Goal: Task Accomplishment & Management: Manage account settings

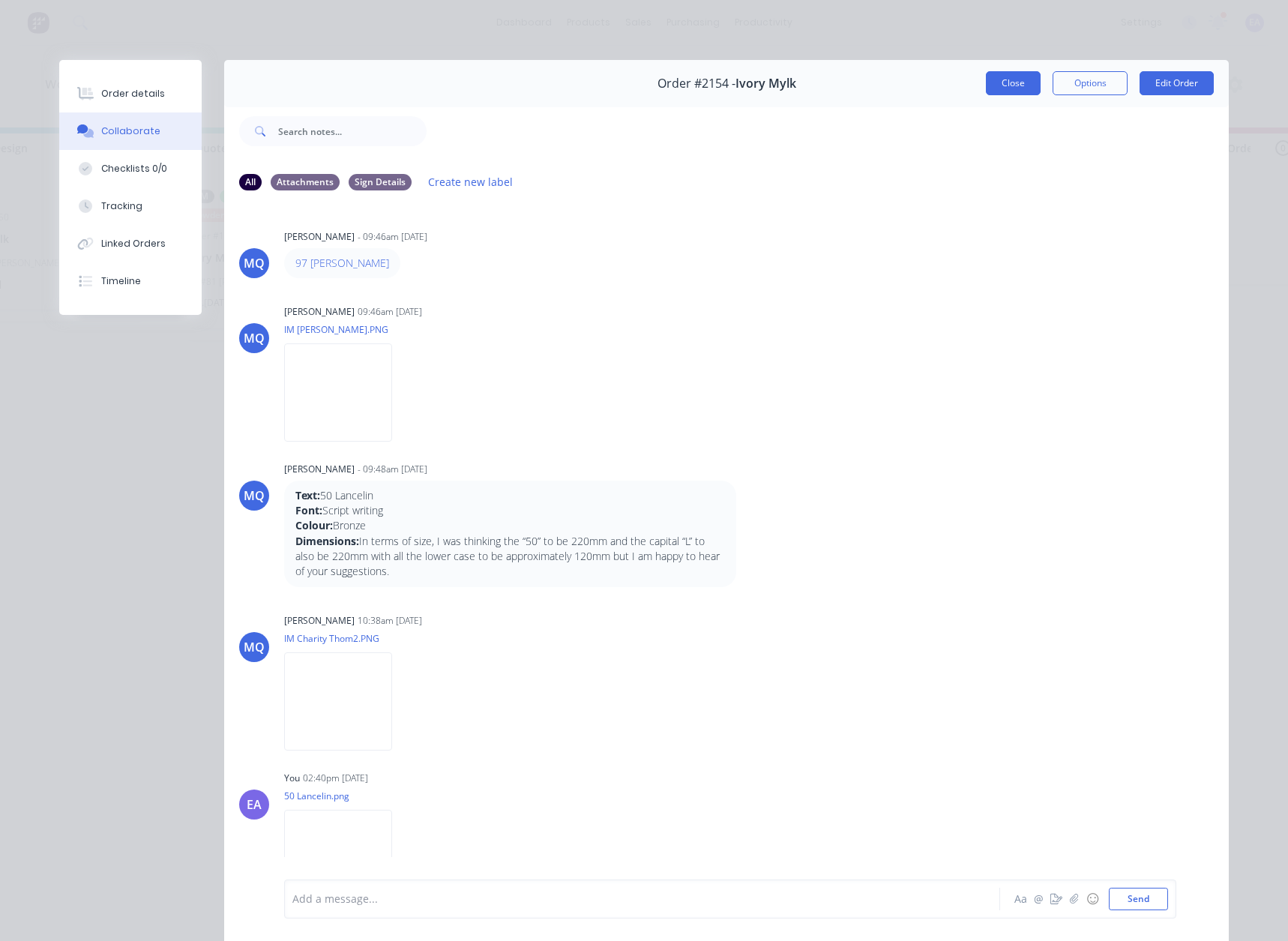
scroll to position [4, 0]
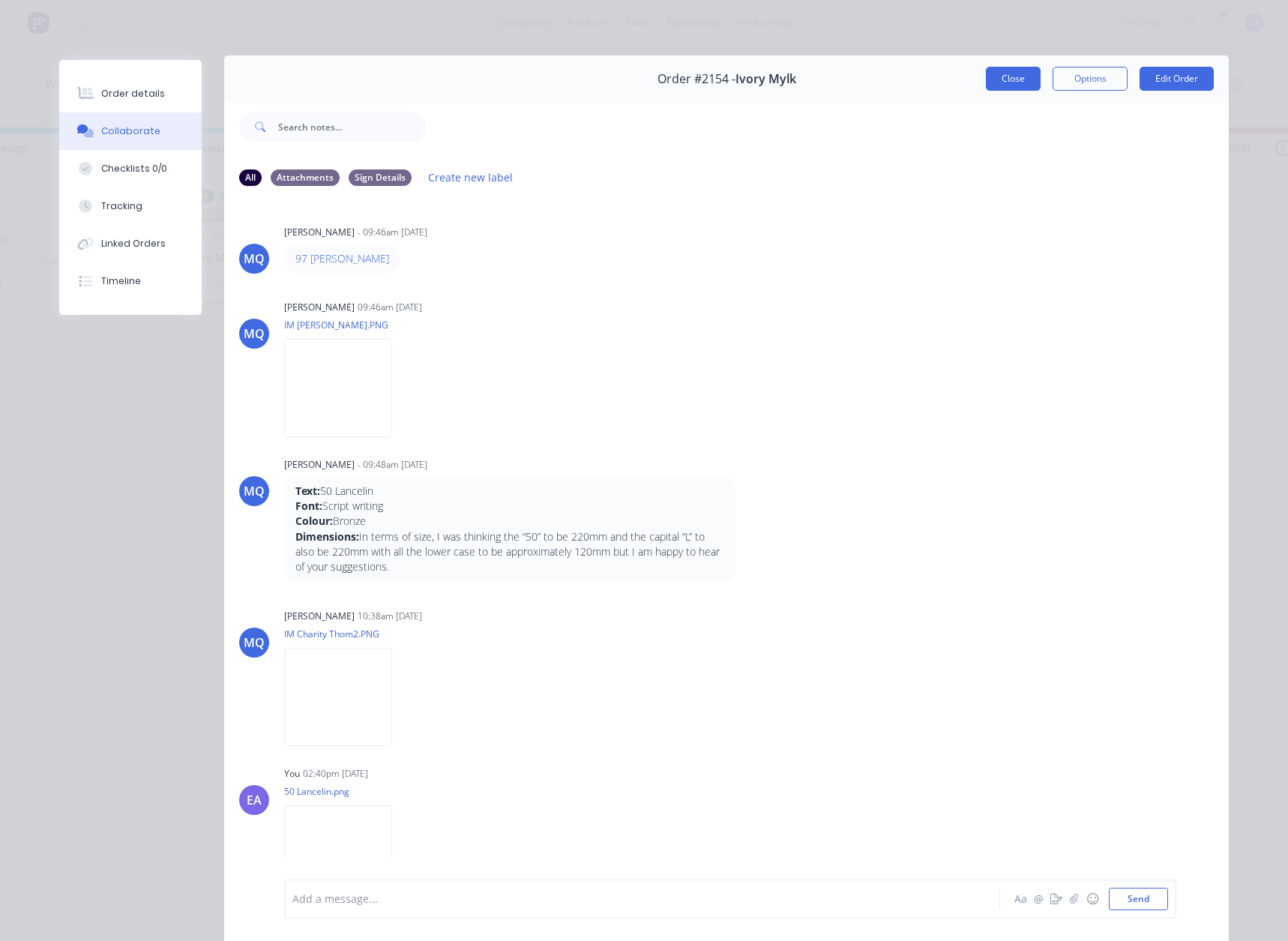
click at [1012, 71] on button "Close" at bounding box center [1013, 79] width 55 height 24
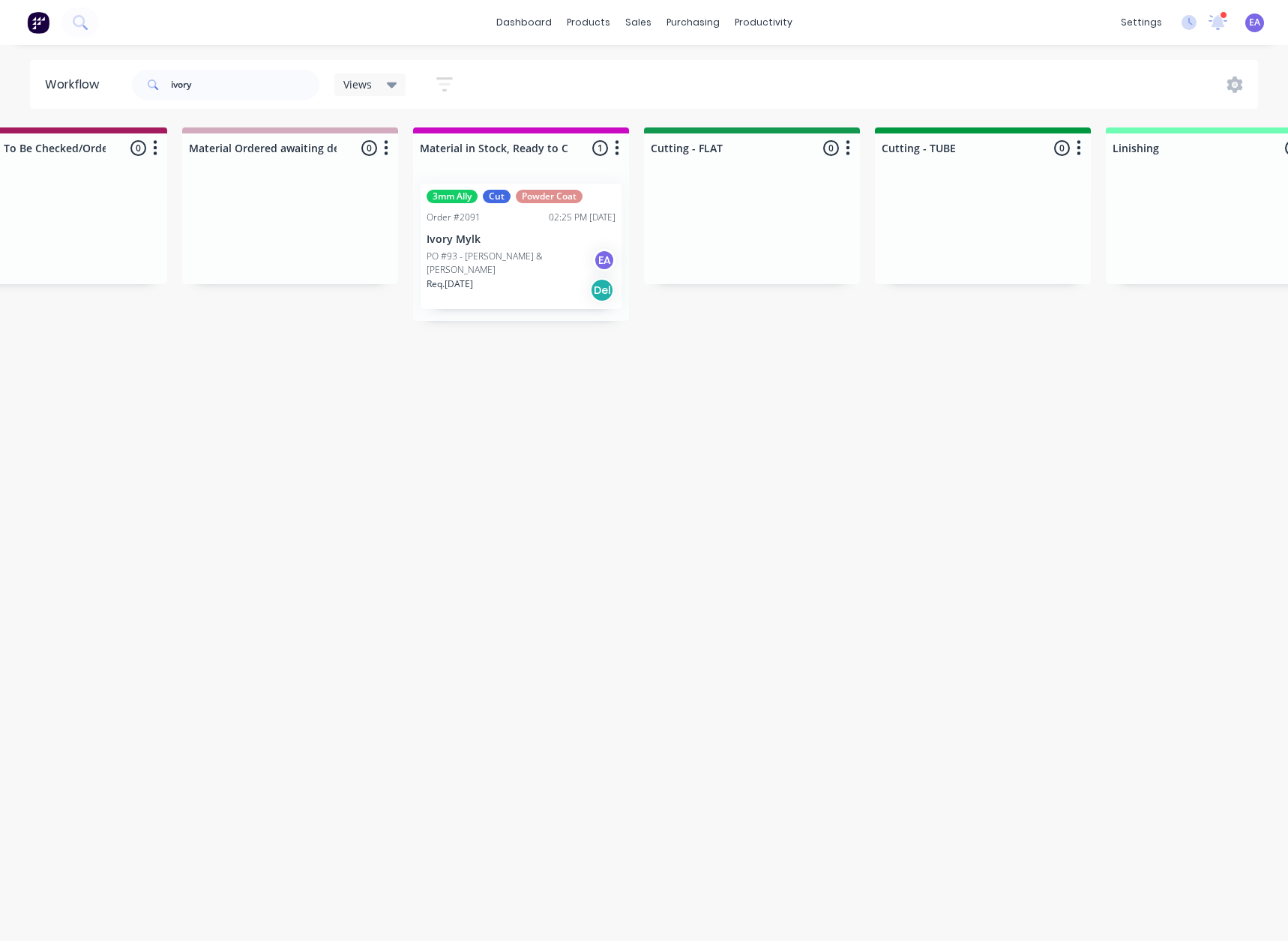
scroll to position [0, 2413]
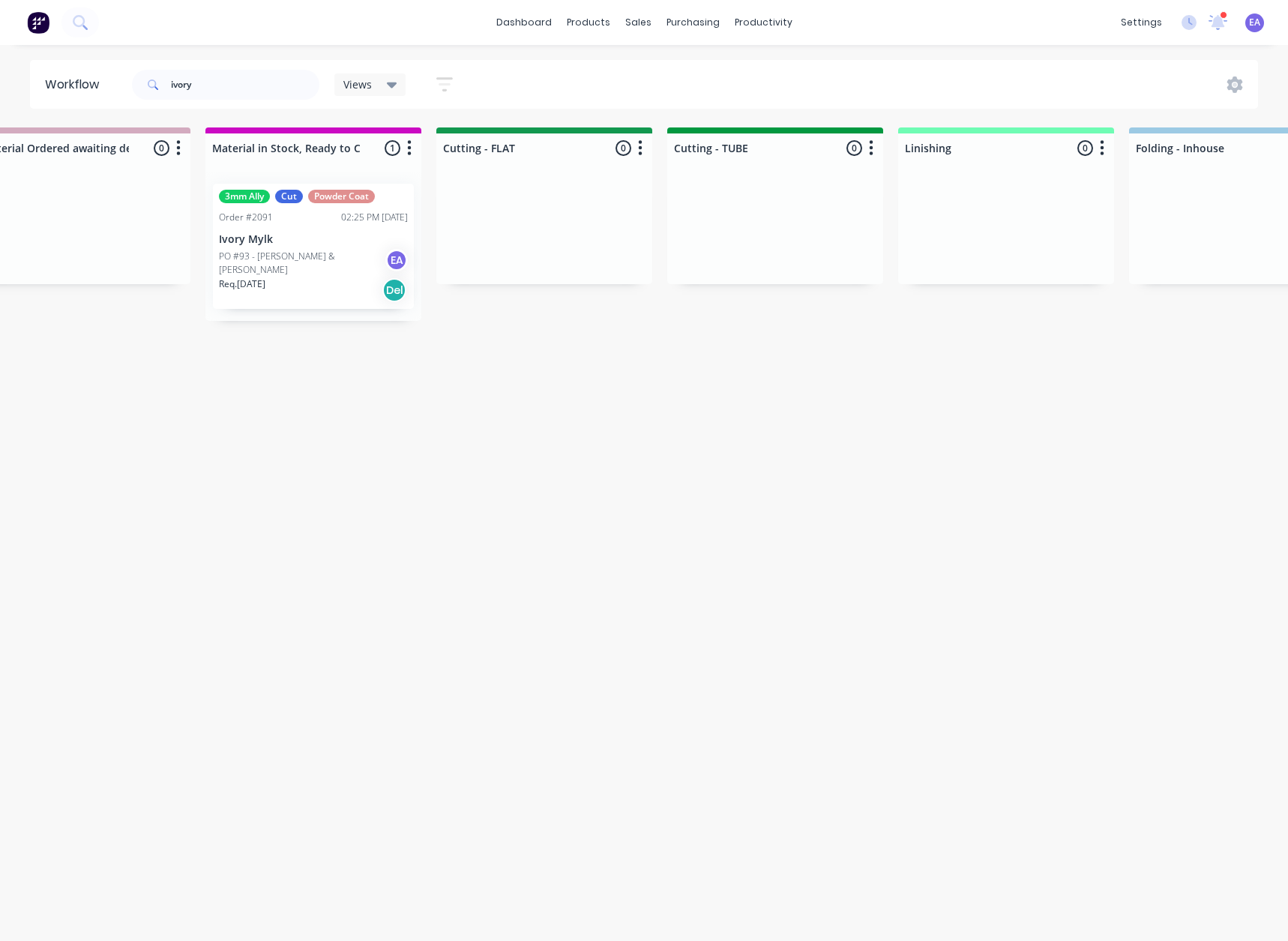
drag, startPoint x: 512, startPoint y: 458, endPoint x: 598, endPoint y: 456, distance: 86.0
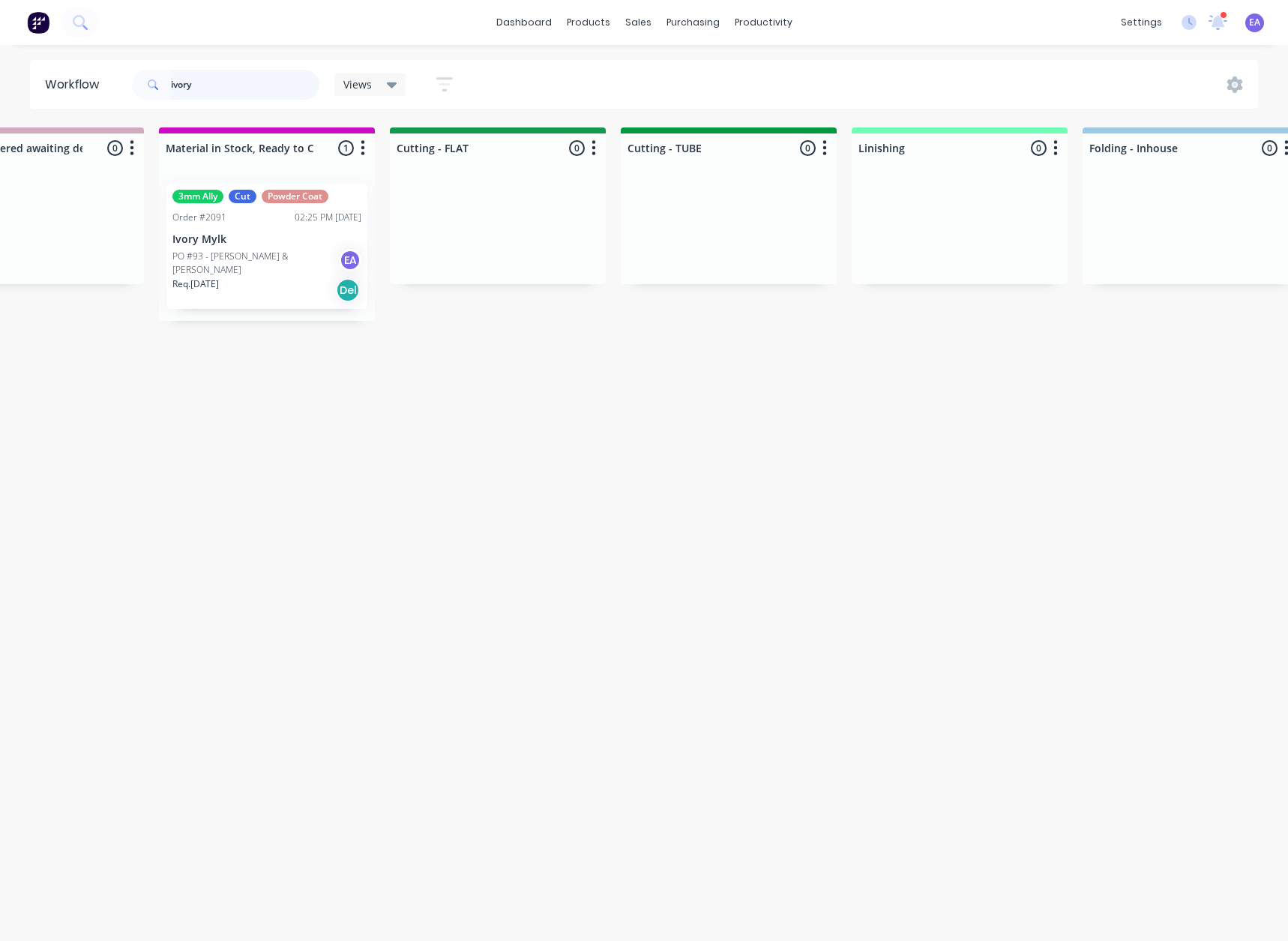
drag, startPoint x: 213, startPoint y: 89, endPoint x: 83, endPoint y: 99, distance: 130.4
click at [137, 93] on div "ivory" at bounding box center [225, 84] width 187 height 30
click at [449, 492] on div "Submitted 0 Status colour #273444 hex #273444 Save Cancel Summaries Total order…" at bounding box center [565, 530] width 5979 height 805
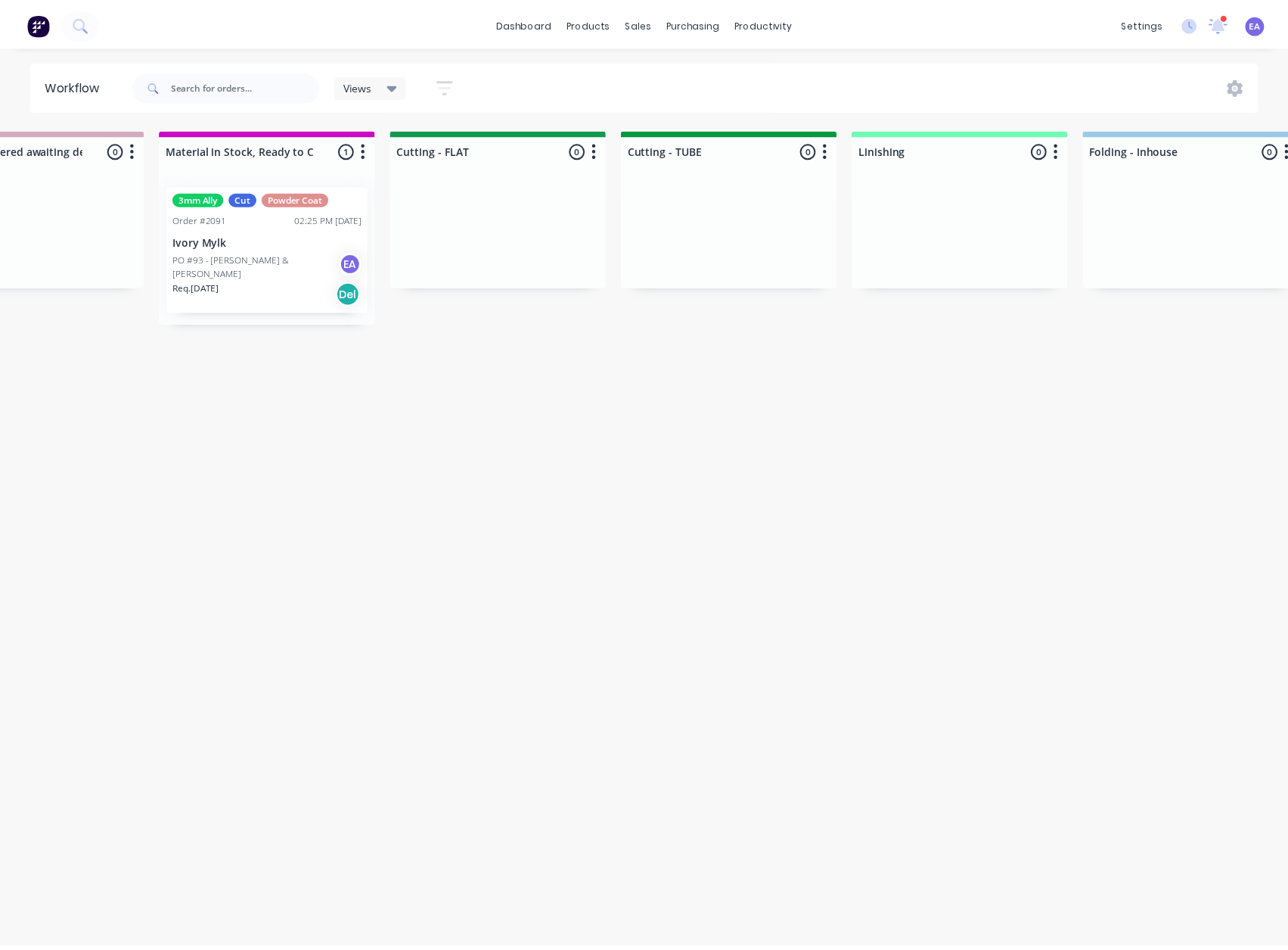
scroll to position [0, 0]
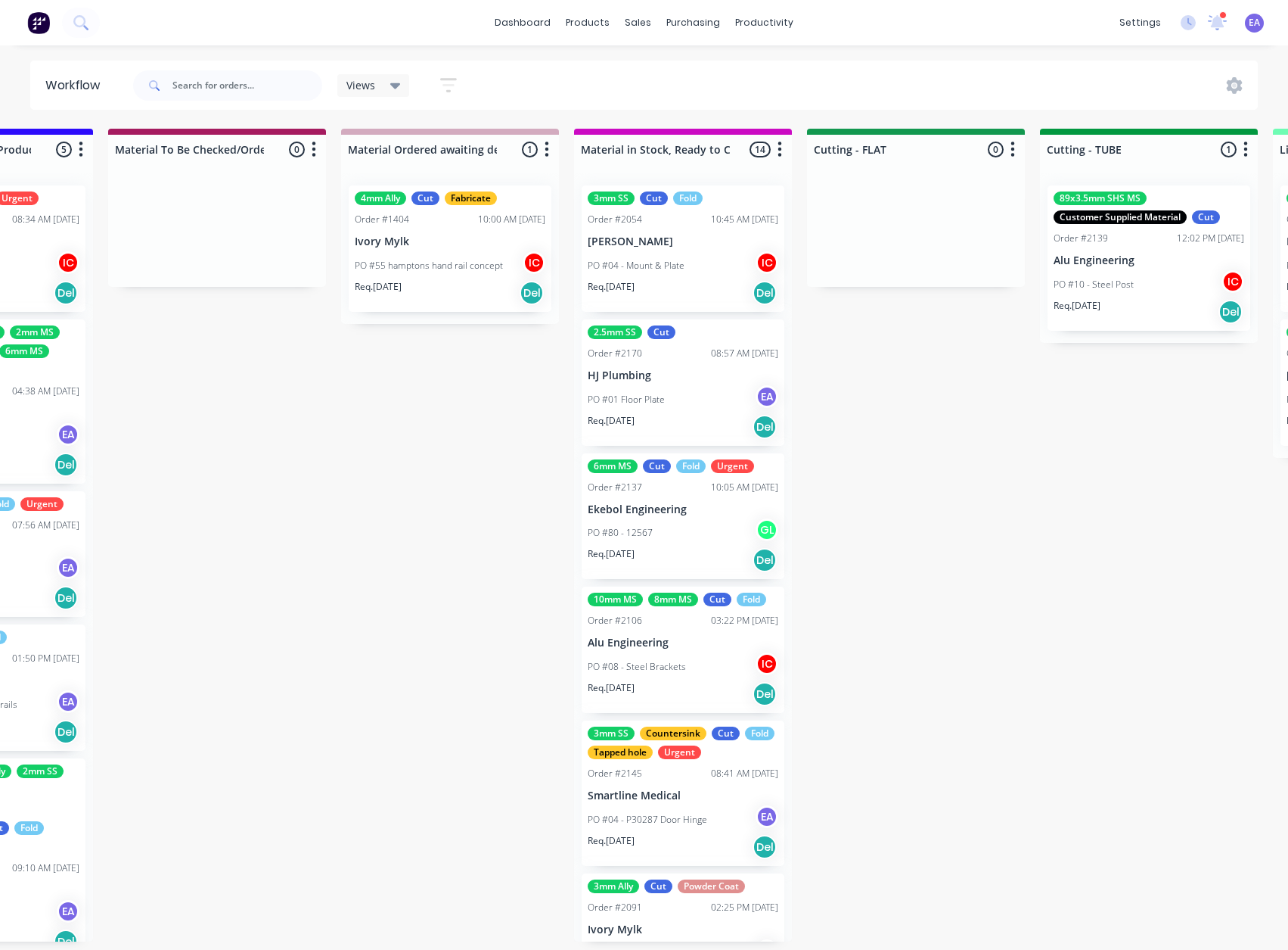
drag, startPoint x: 401, startPoint y: 694, endPoint x: 585, endPoint y: 685, distance: 184.2
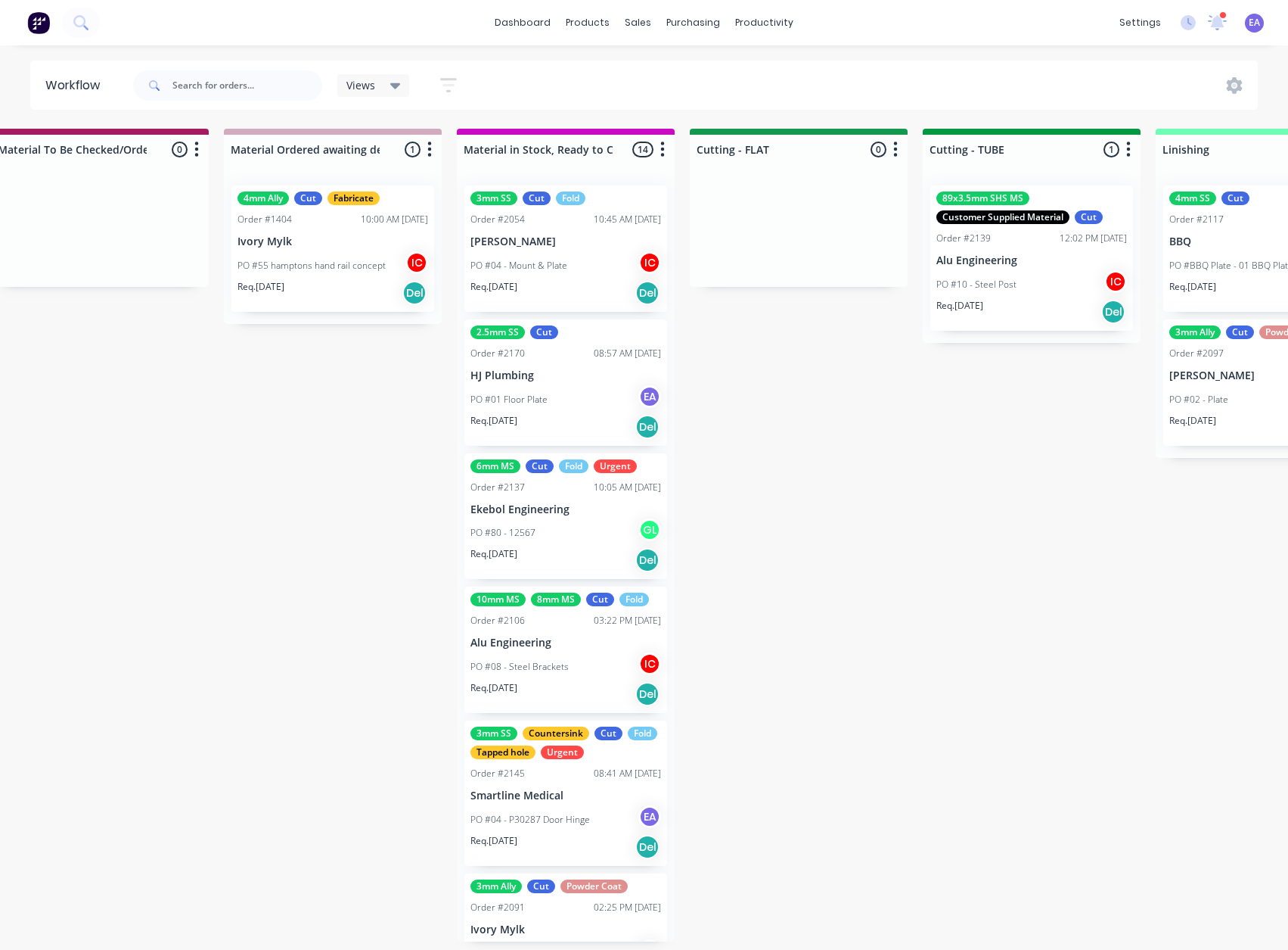
click at [586, 250] on div "3mm SS Cut Fold Order #2054 10:45 AM [DATE] [PERSON_NAME] PO #04 - Mount & Plat…" at bounding box center [565, 248] width 203 height 126
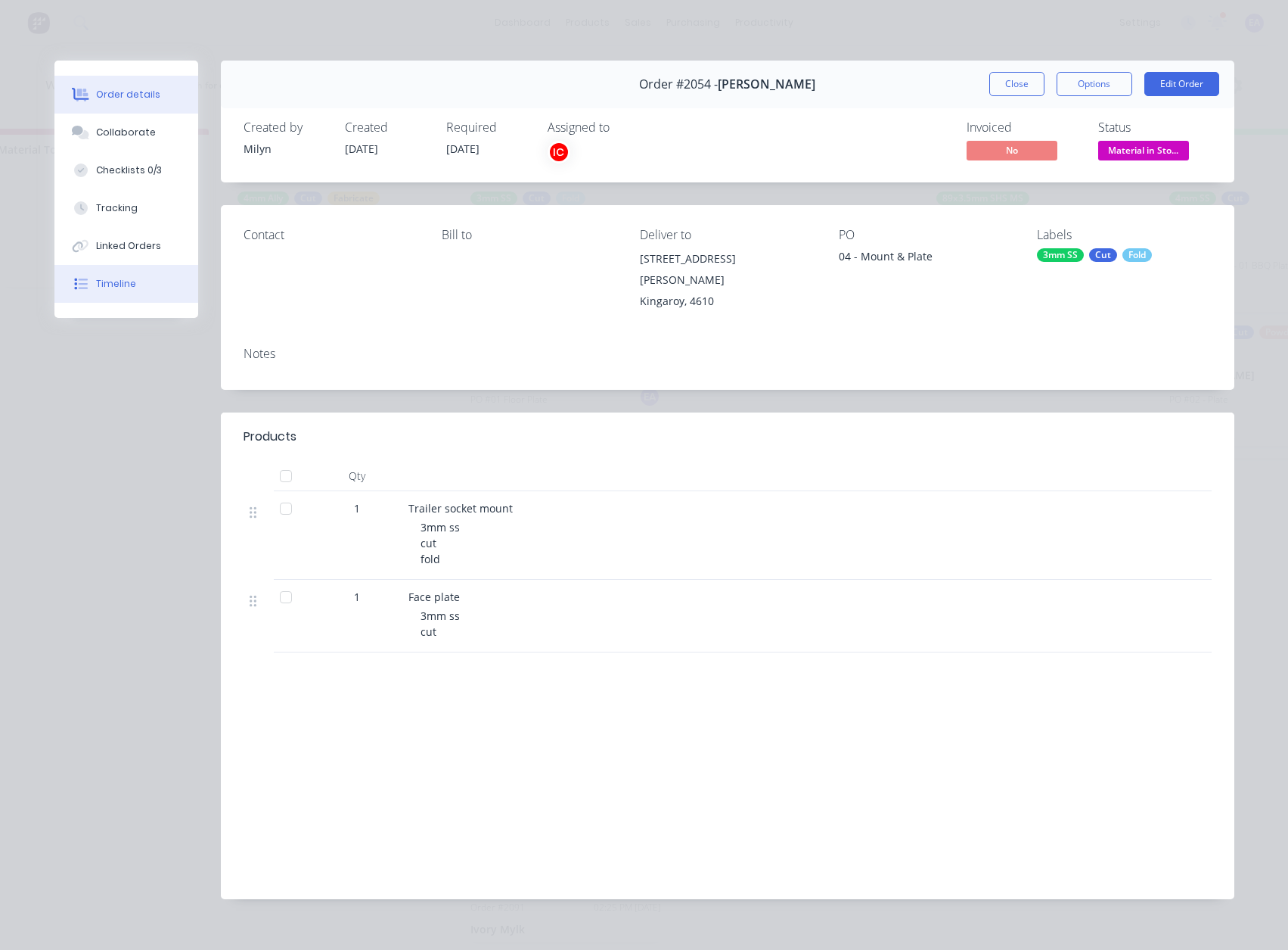
click at [92, 301] on button "Timeline" at bounding box center [126, 283] width 144 height 38
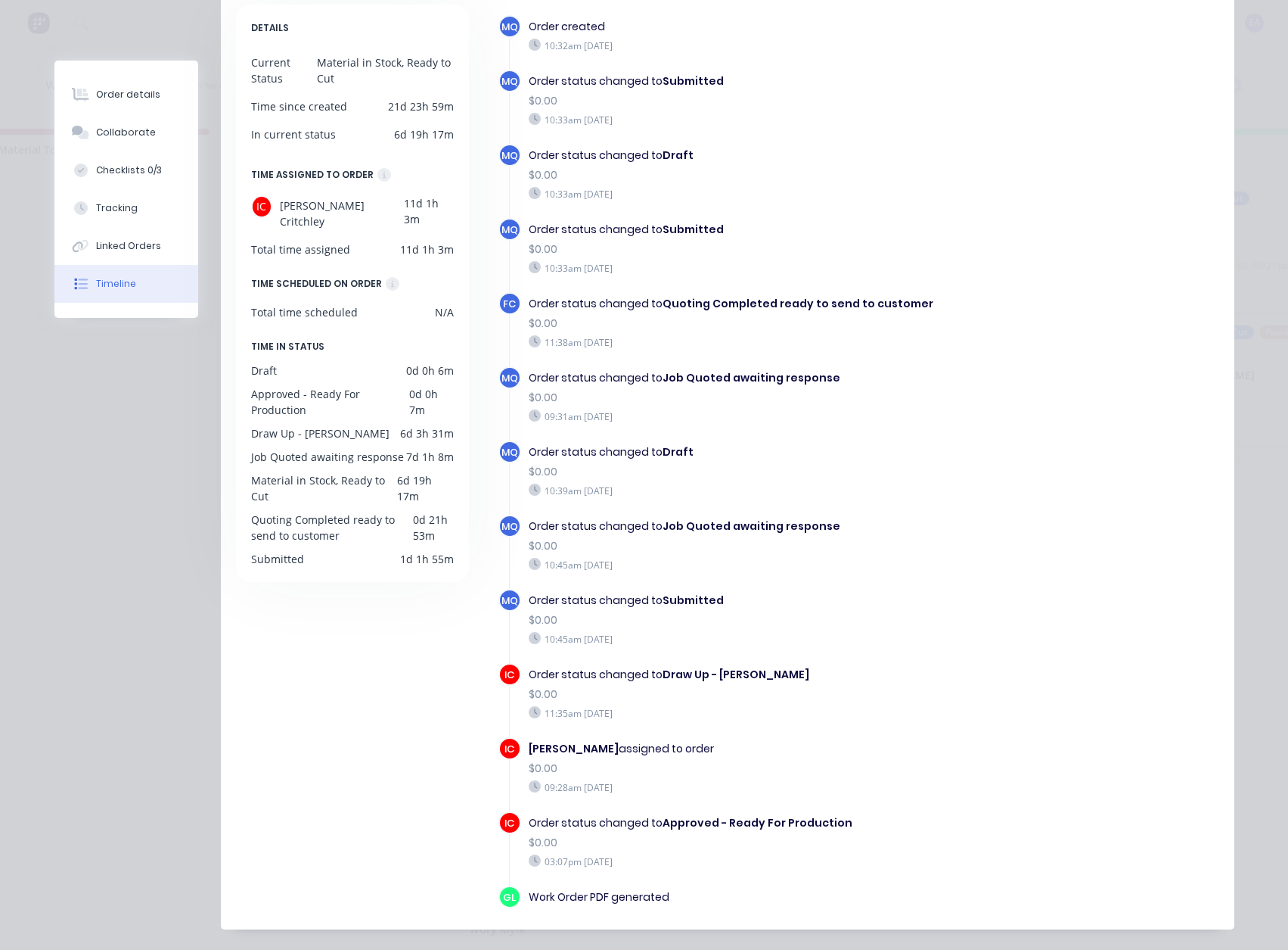
scroll to position [49, 0]
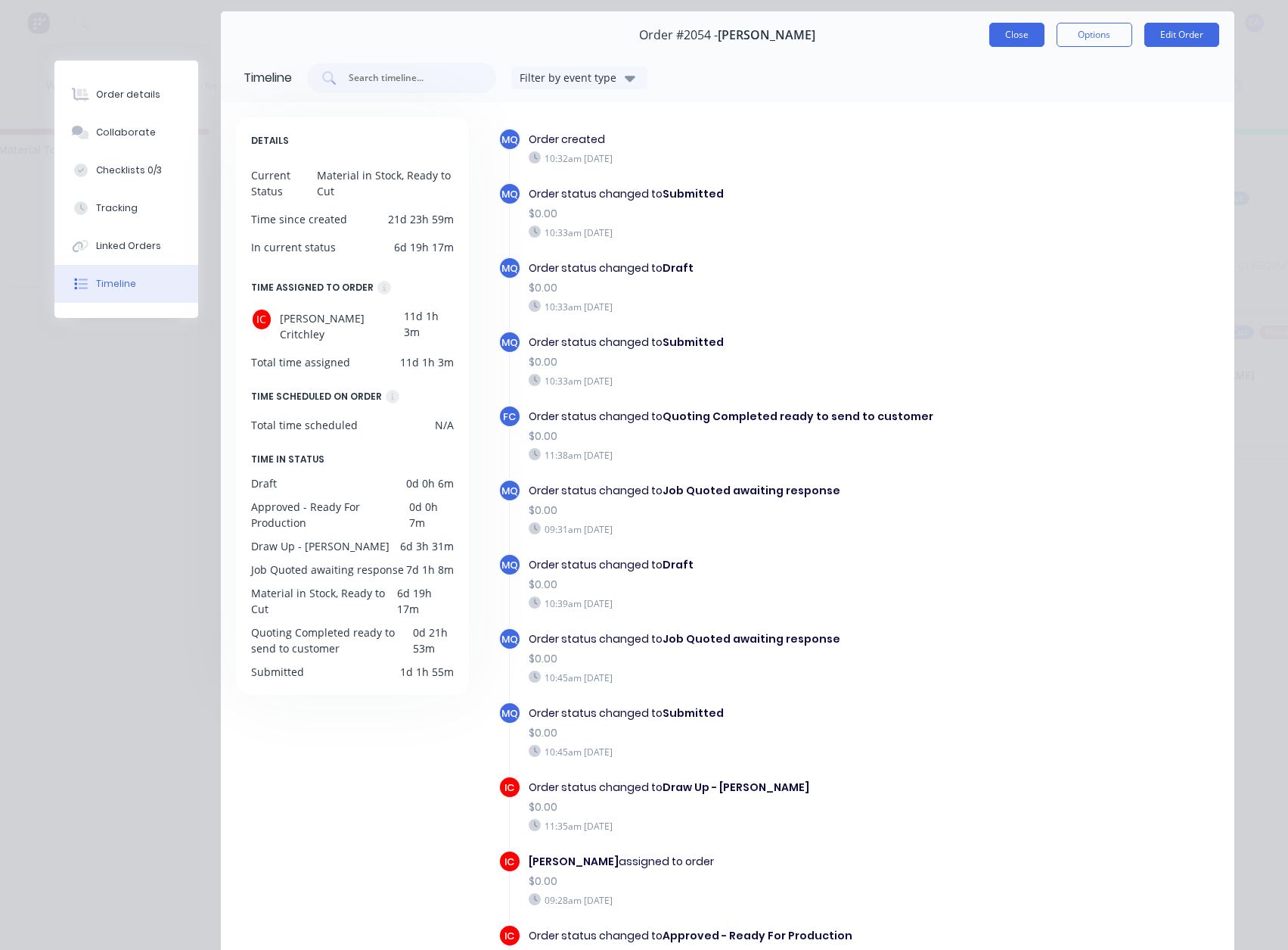
click at [1008, 38] on button "Close" at bounding box center [1017, 34] width 55 height 24
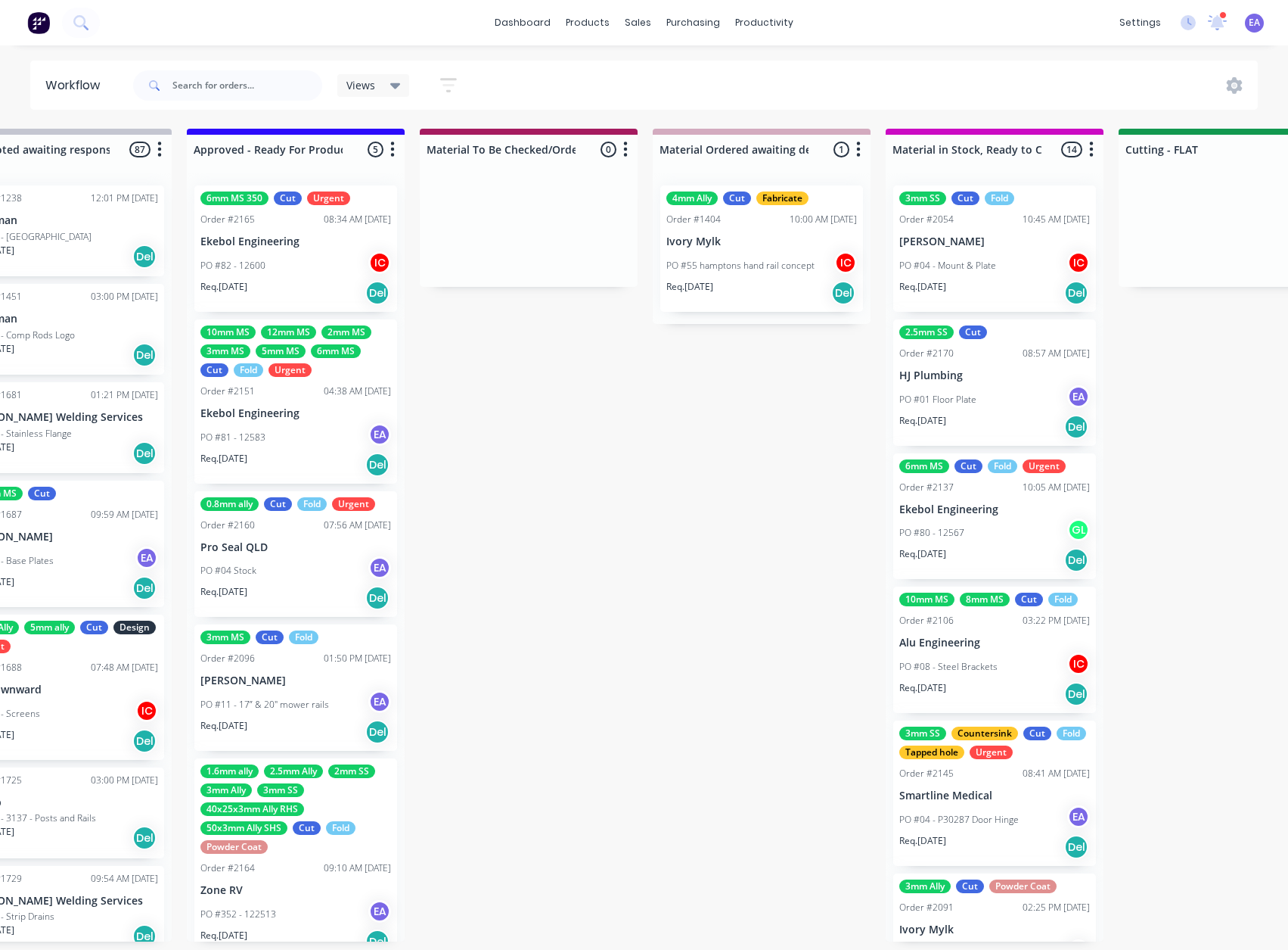
scroll to position [3, 2274]
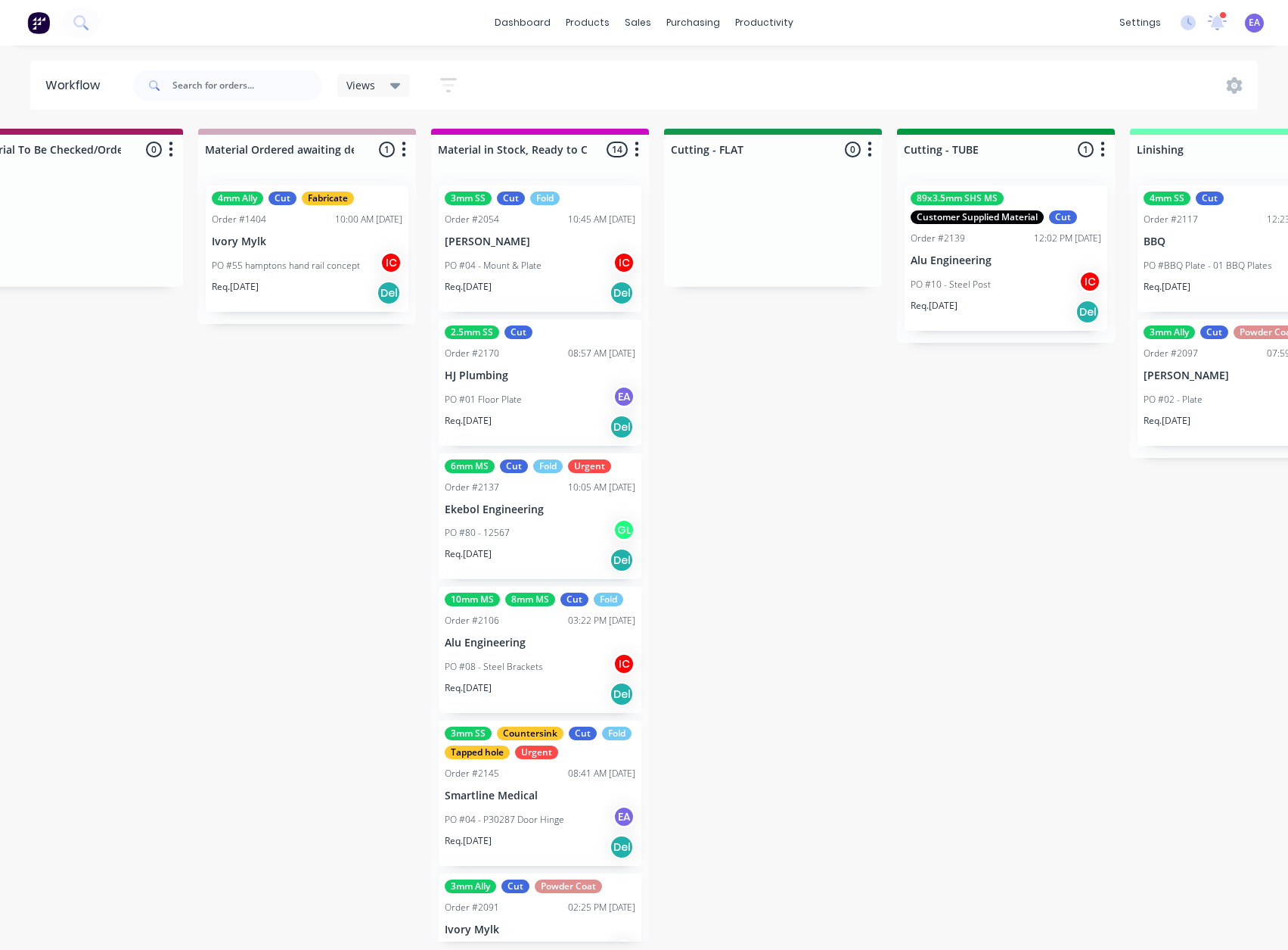
drag, startPoint x: 863, startPoint y: 348, endPoint x: 990, endPoint y: 361, distance: 127.7
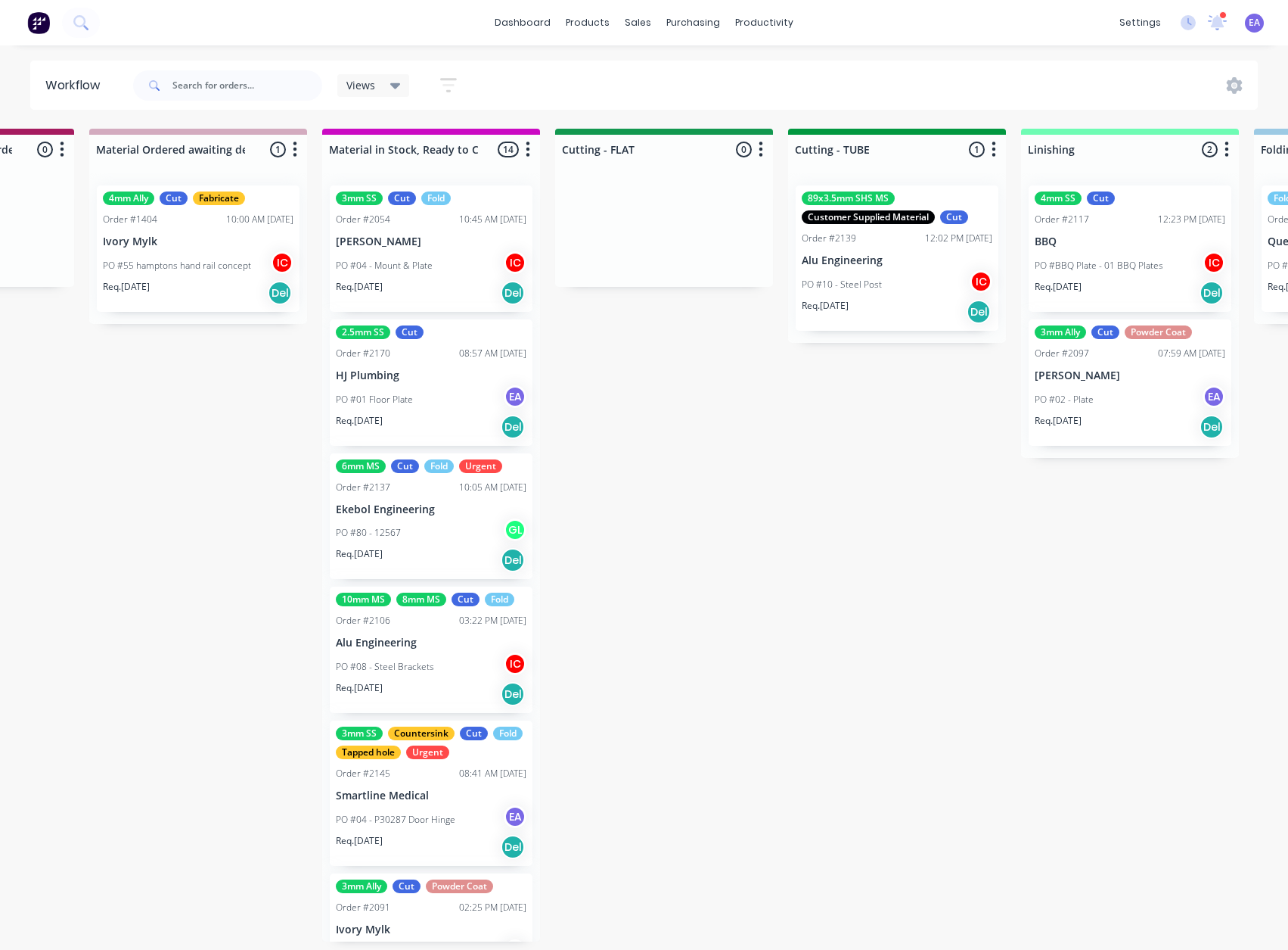
scroll to position [0, 2274]
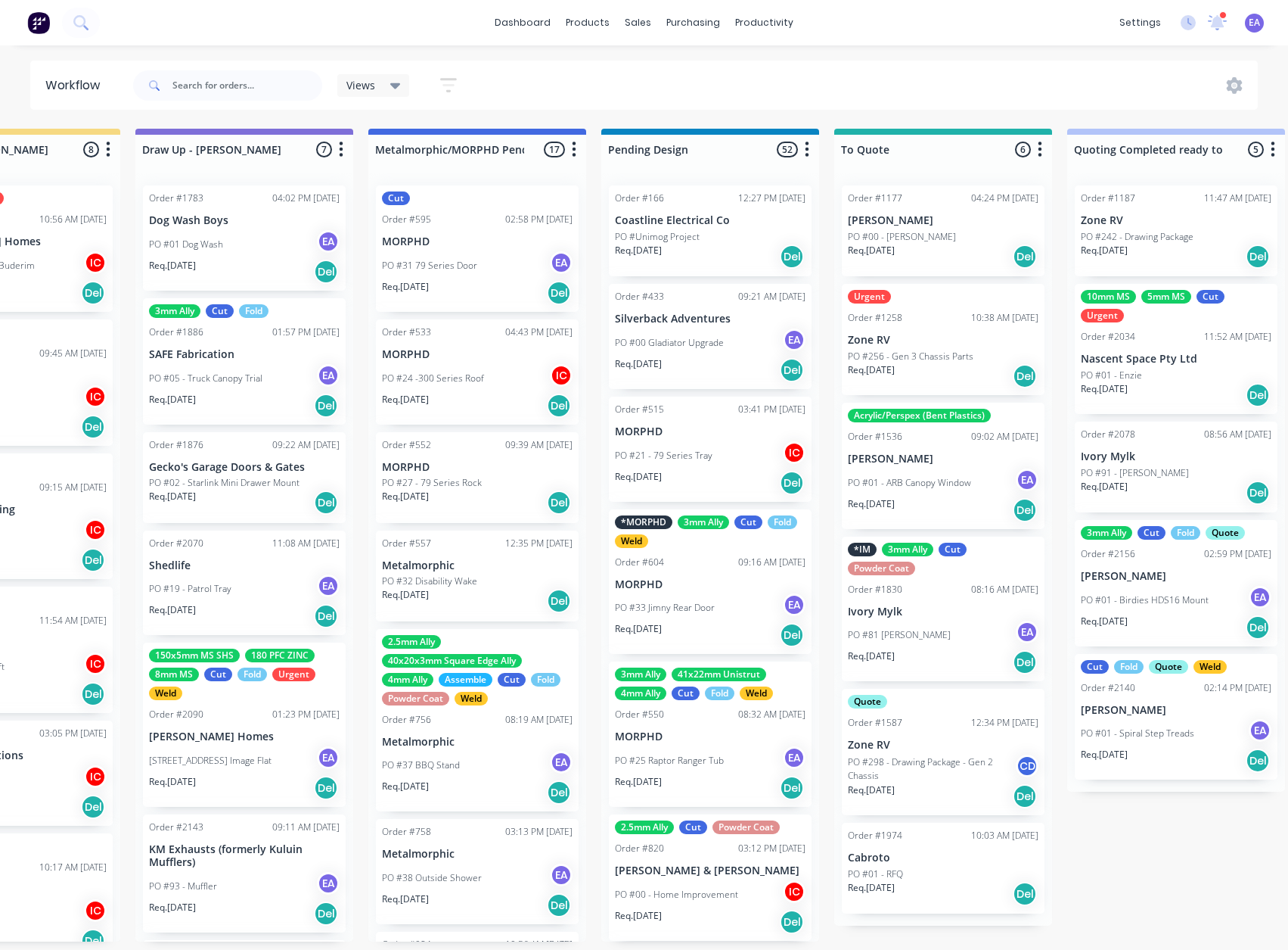
drag, startPoint x: 626, startPoint y: 625, endPoint x: 437, endPoint y: 652, distance: 190.9
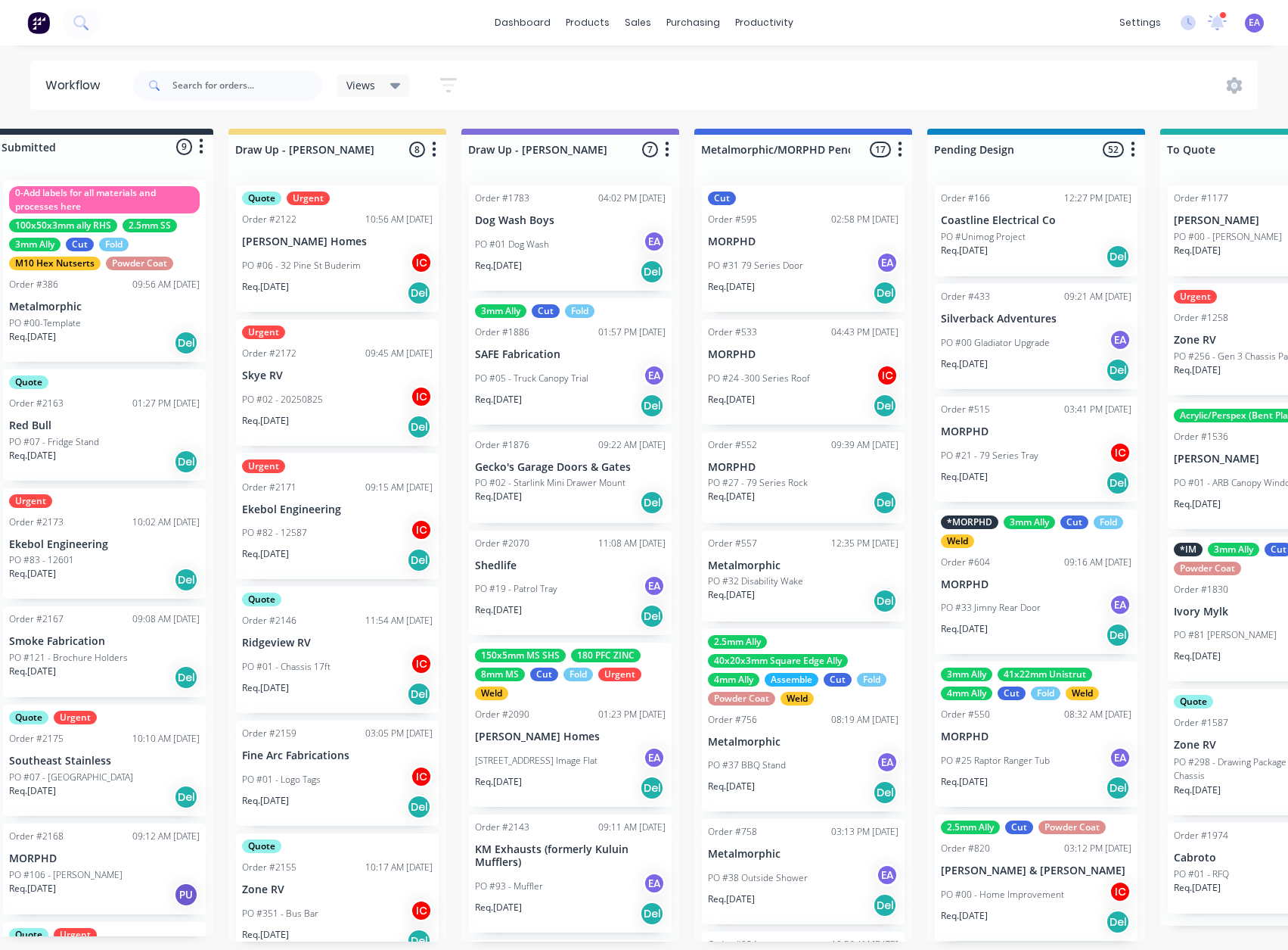
scroll to position [3, 0]
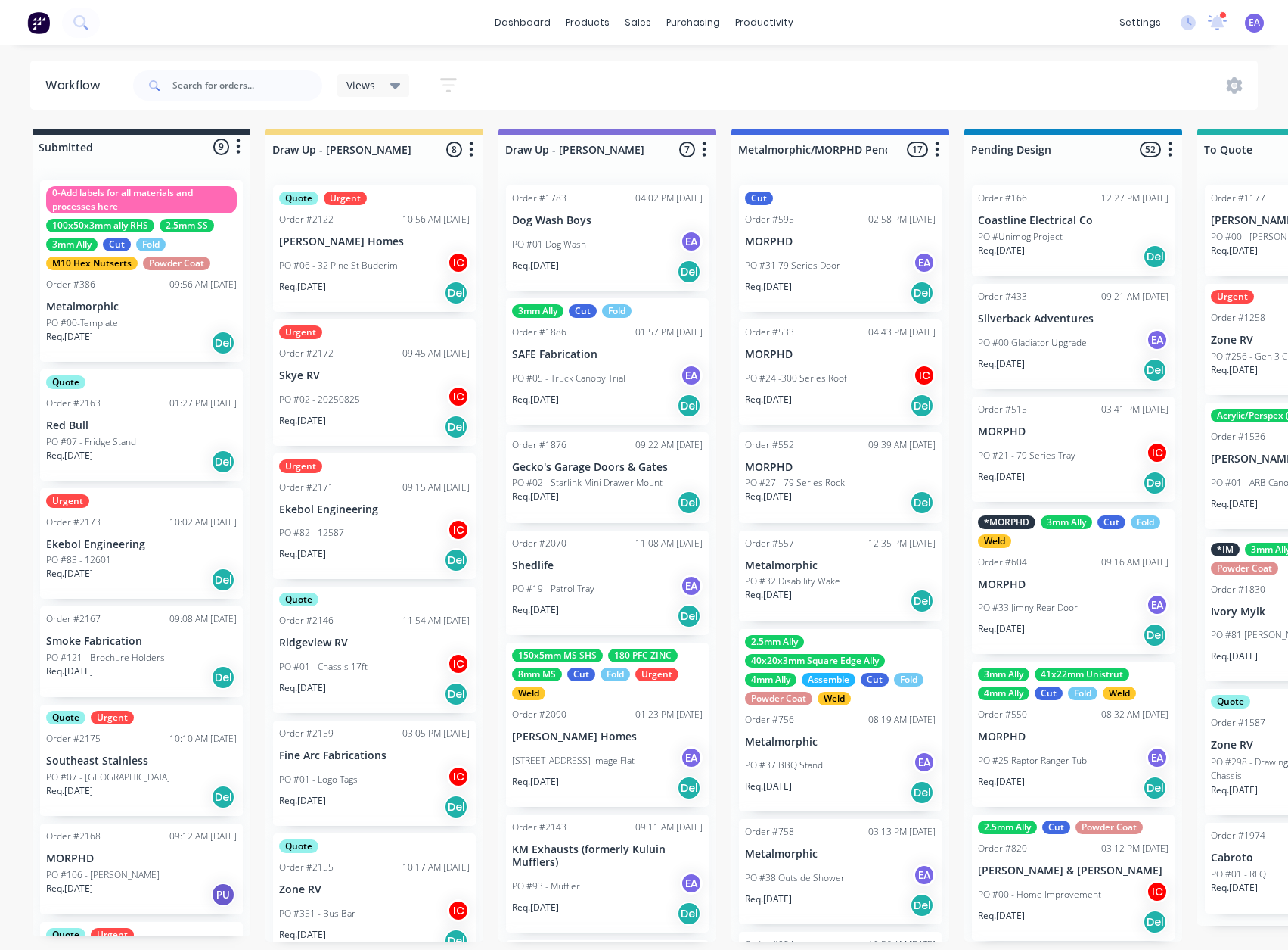
drag, startPoint x: 687, startPoint y: 647, endPoint x: 490, endPoint y: 683, distance: 200.3
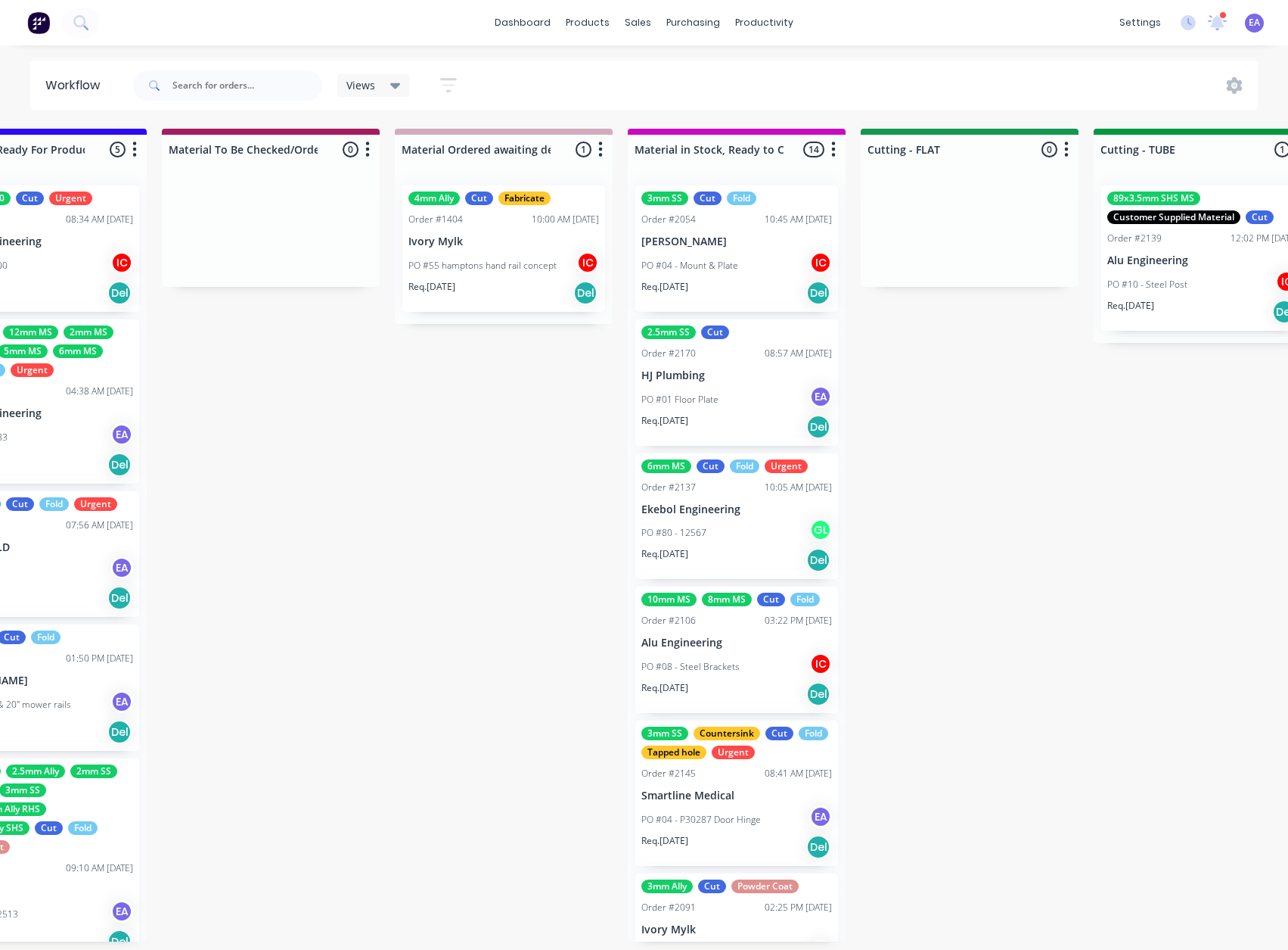
scroll to position [3, 2590]
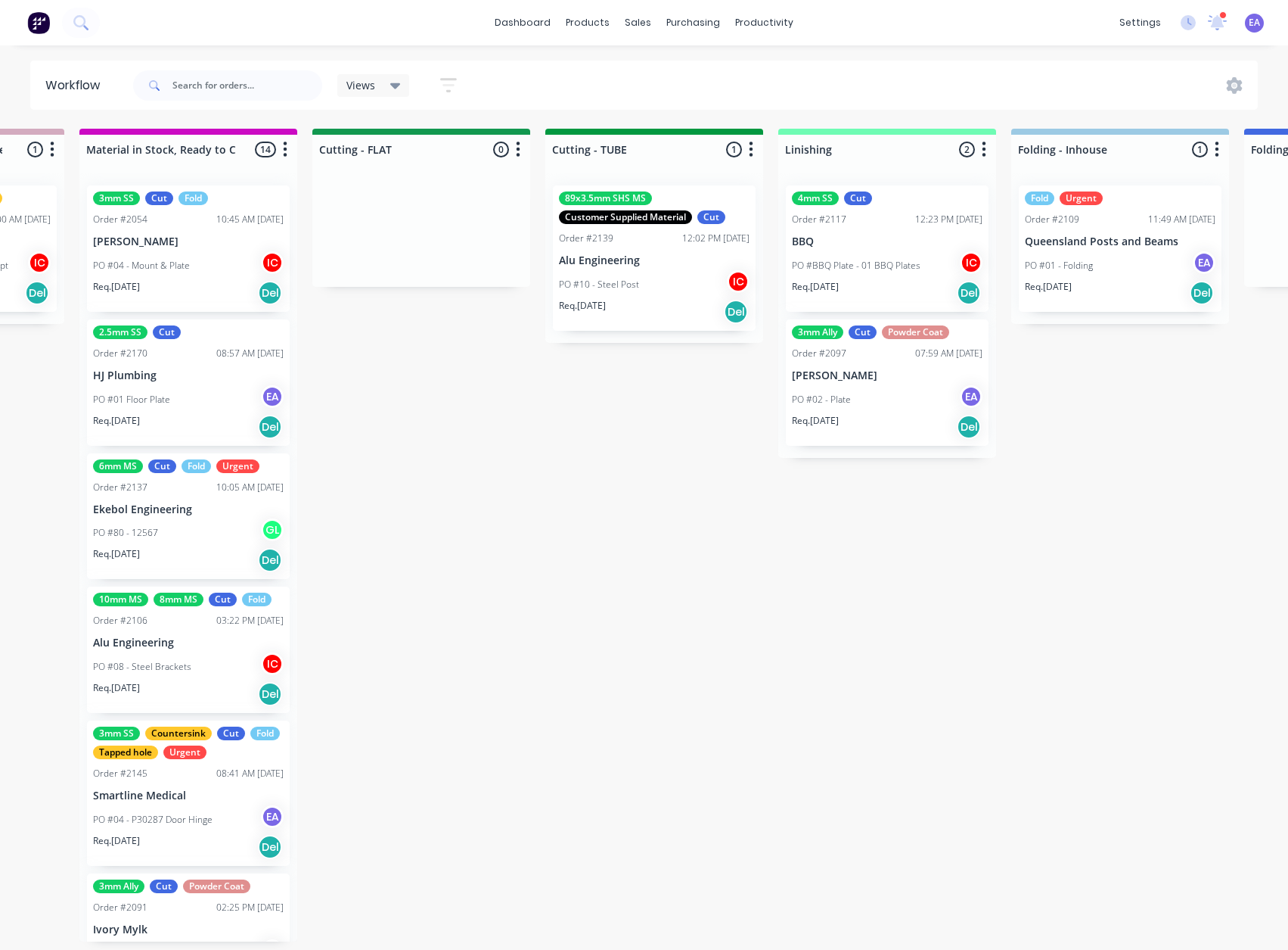
drag, startPoint x: 722, startPoint y: 658, endPoint x: 825, endPoint y: 668, distance: 103.5
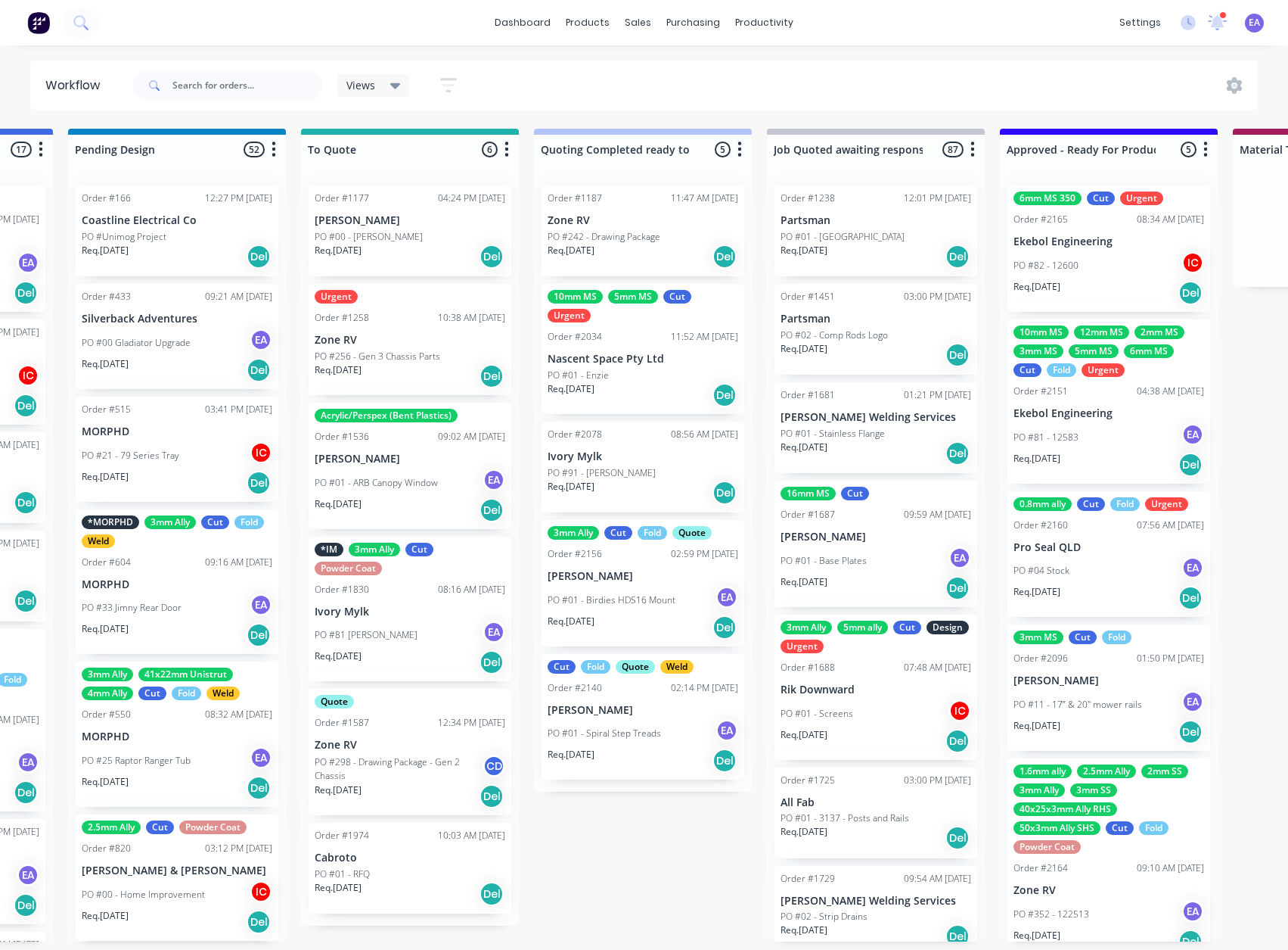
scroll to position [3, 0]
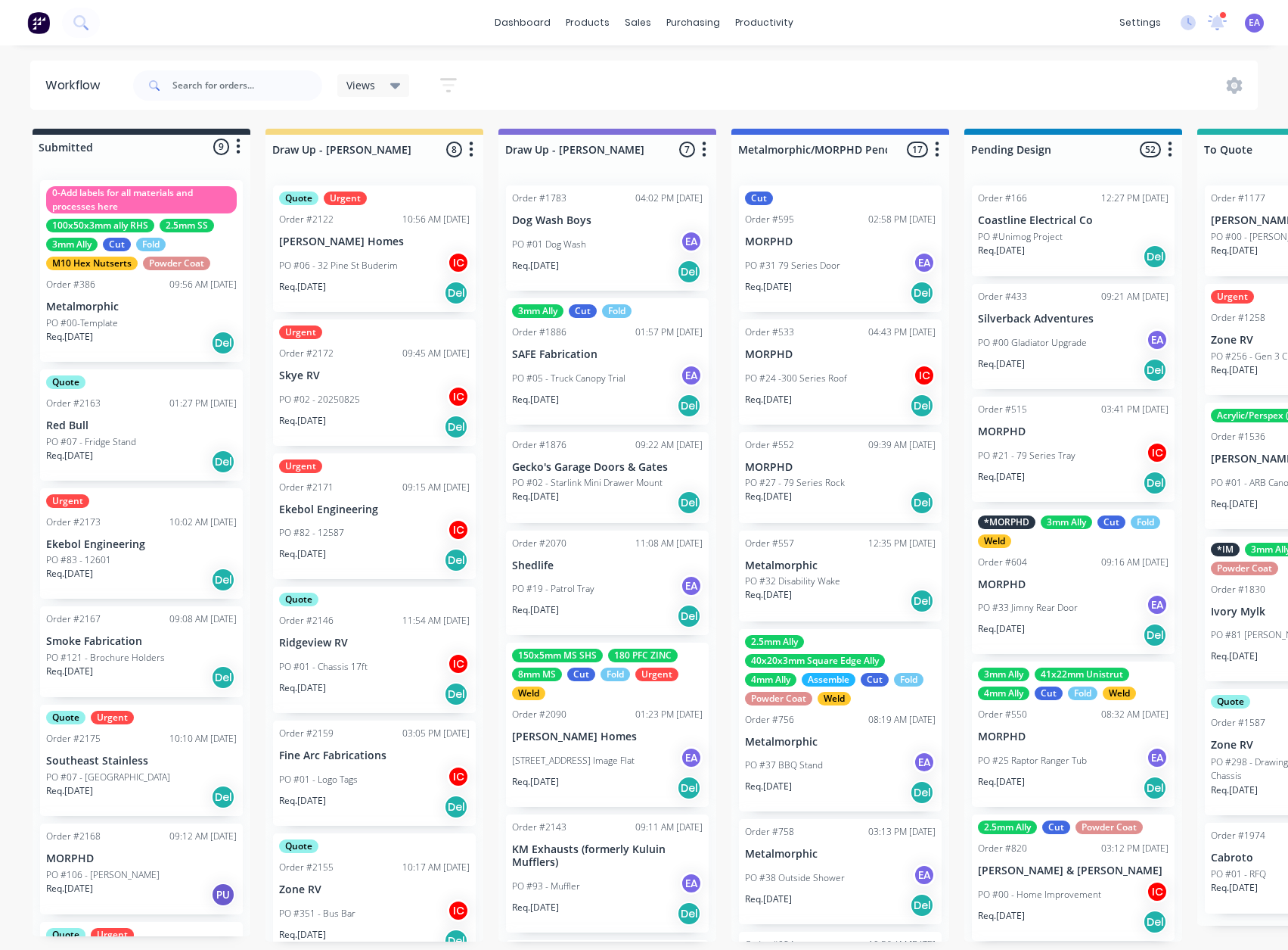
drag, startPoint x: 576, startPoint y: 694, endPoint x: 279, endPoint y: 730, distance: 299.2
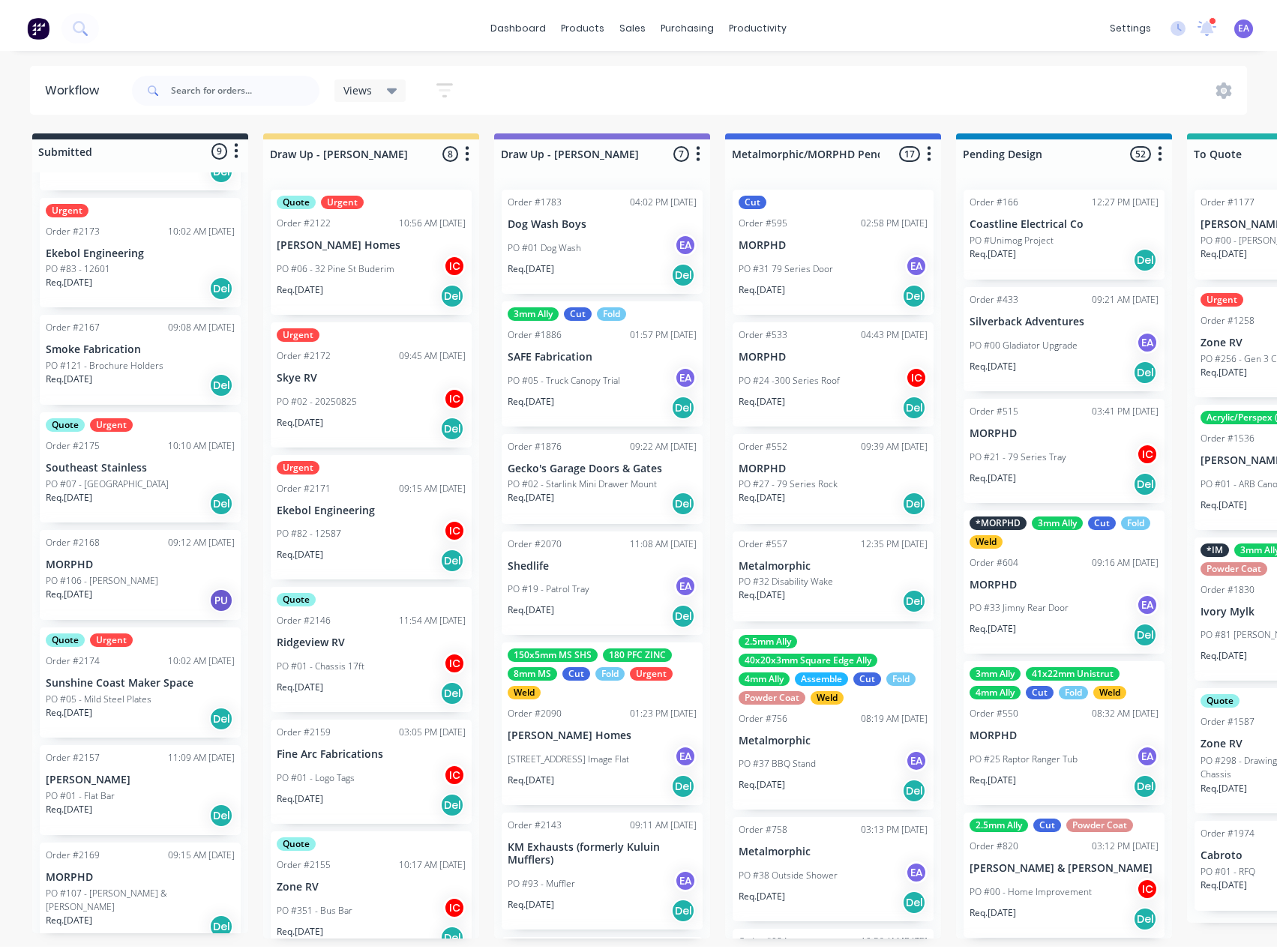
scroll to position [0, 0]
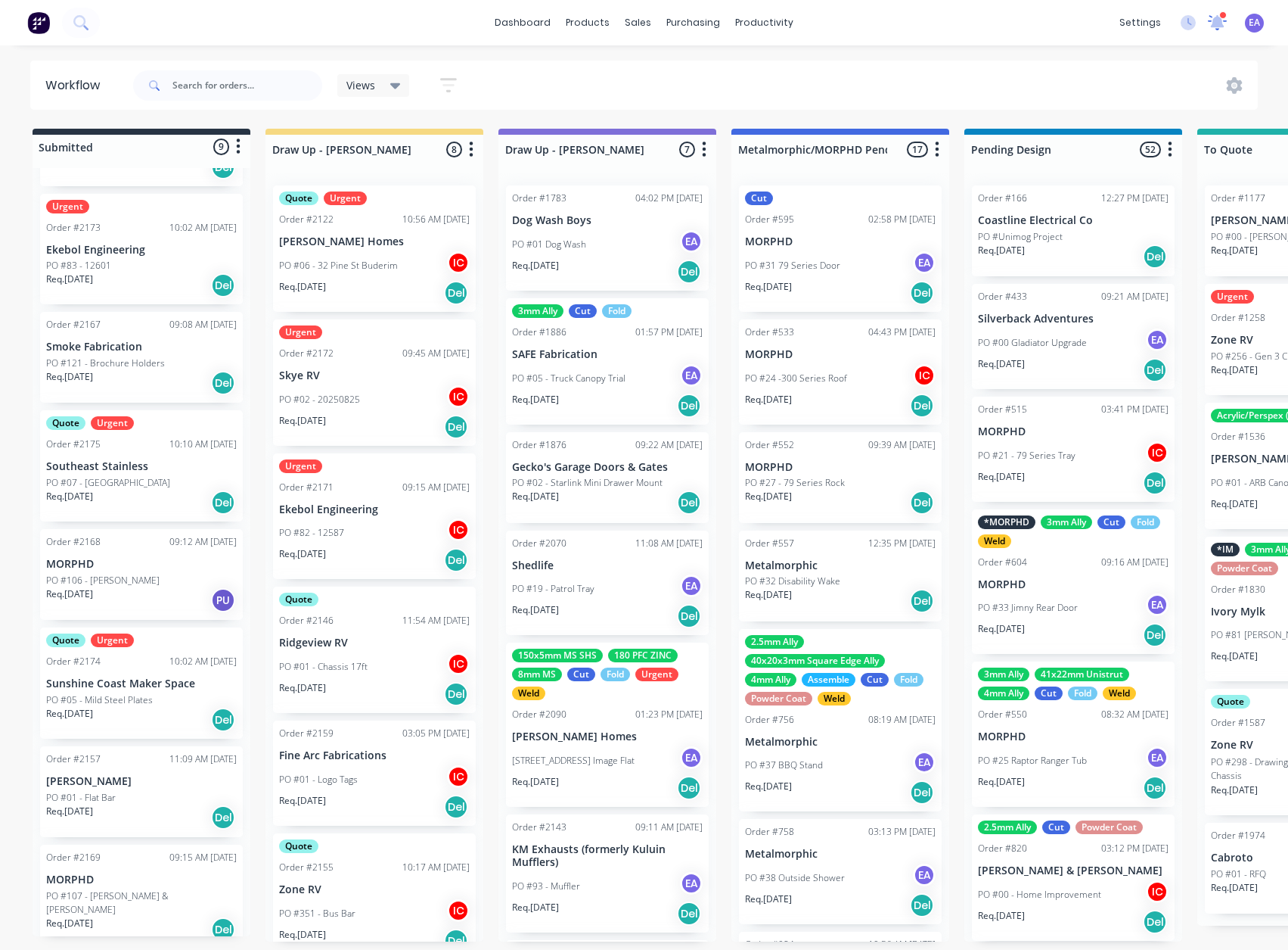
click at [1215, 29] on icon at bounding box center [1217, 22] width 20 height 18
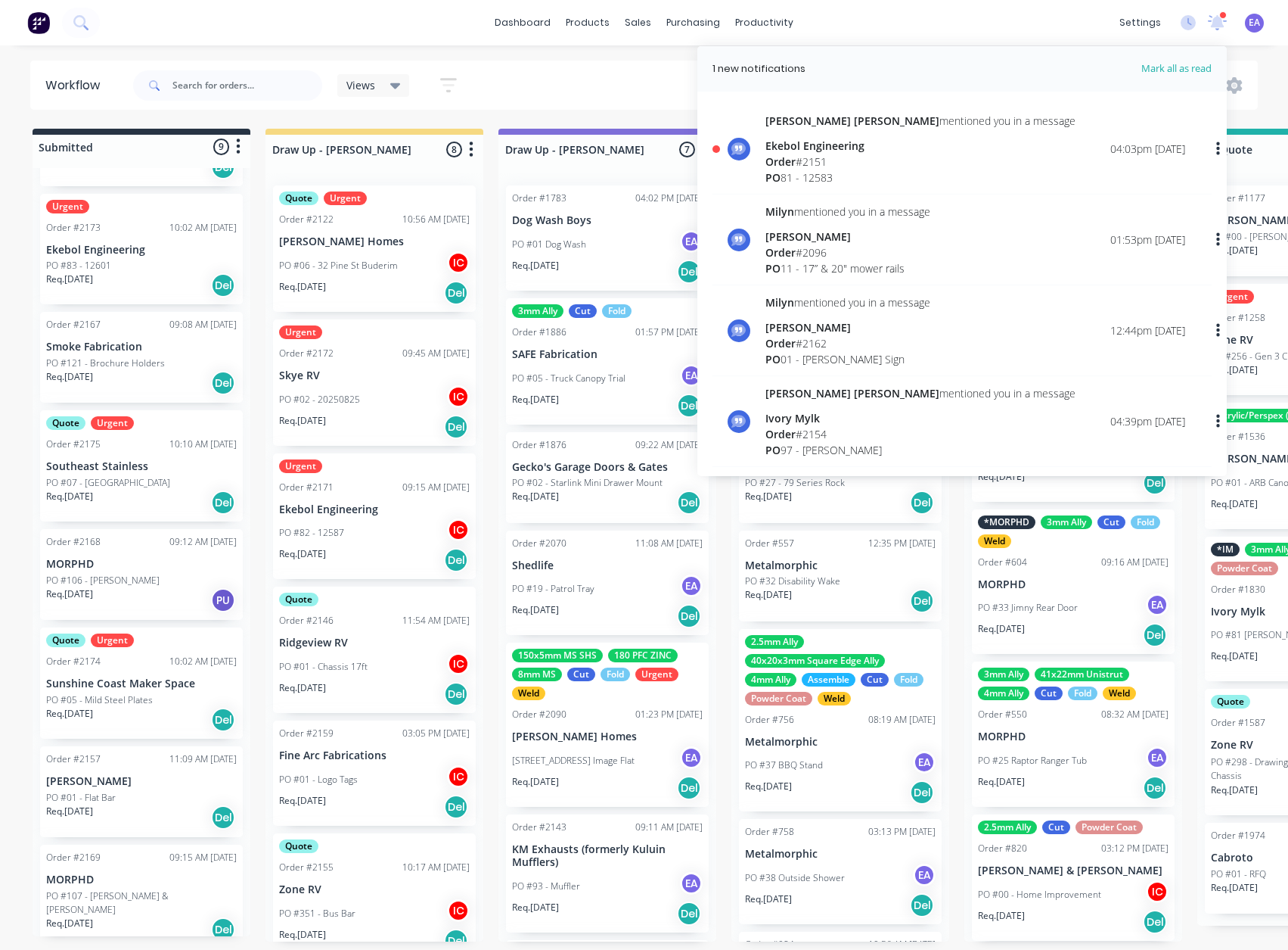
click at [891, 133] on div "[PERSON_NAME] [PERSON_NAME] mentioned you in a message Ekebol Engineering Order…" at bounding box center [920, 149] width 310 height 73
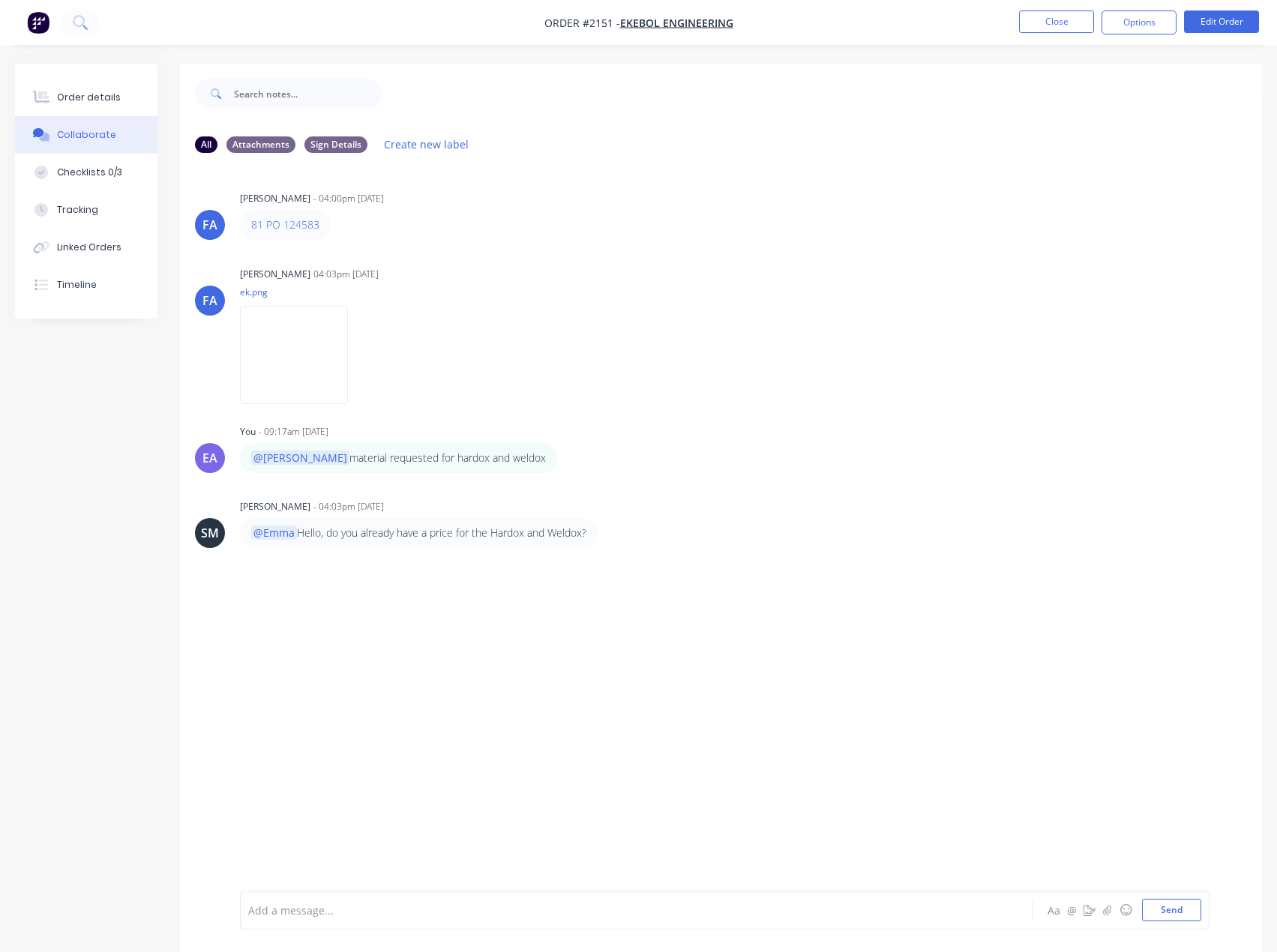
click at [313, 893] on div "Add a message... Aa @ ☺ Send" at bounding box center [725, 910] width 970 height 39
click at [323, 897] on div "Add a message... Aa @ ☺ Send" at bounding box center [725, 910] width 970 height 39
click at [320, 902] on div "Add a message..." at bounding box center [605, 910] width 715 height 22
click at [713, 910] on div "@[PERSON_NAME] [PERSON_NAME] sorry, material requested from ekebol, they said t…" at bounding box center [606, 910] width 714 height 16
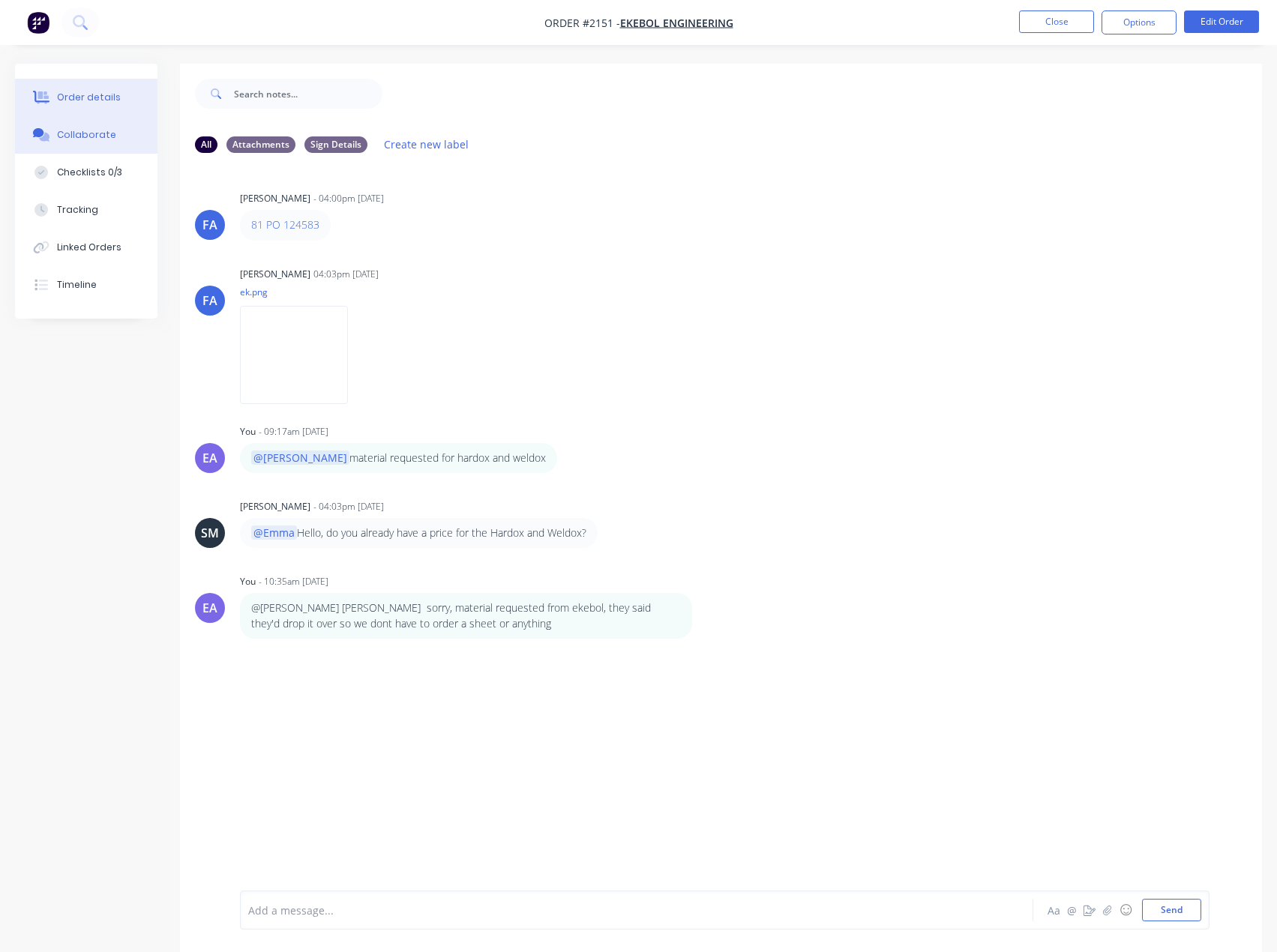
click at [63, 89] on button "Order details" at bounding box center [86, 97] width 142 height 37
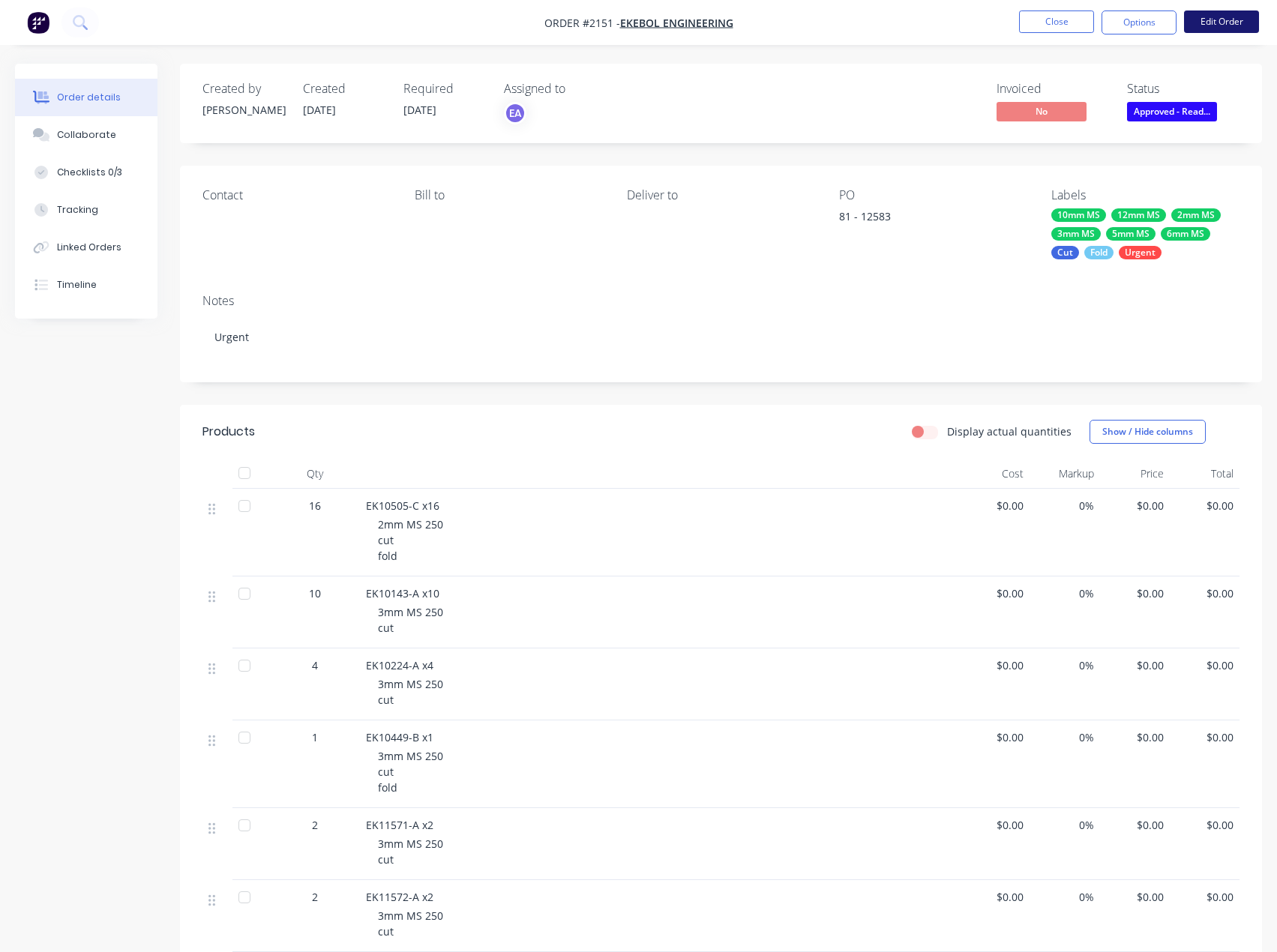
click at [1214, 22] on button "Edit Order" at bounding box center [1222, 22] width 75 height 22
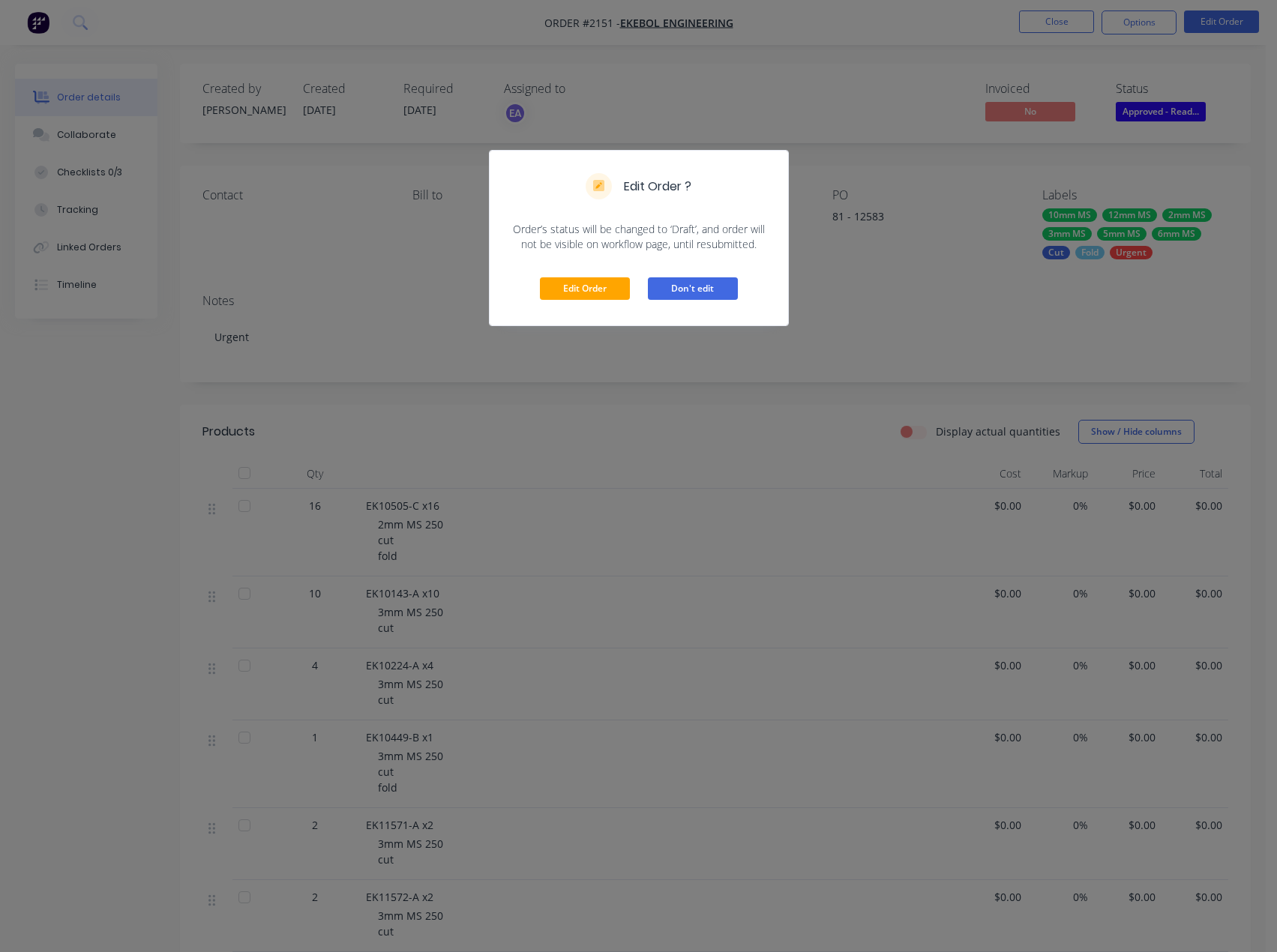
click at [676, 287] on button "Don't edit" at bounding box center [693, 288] width 90 height 22
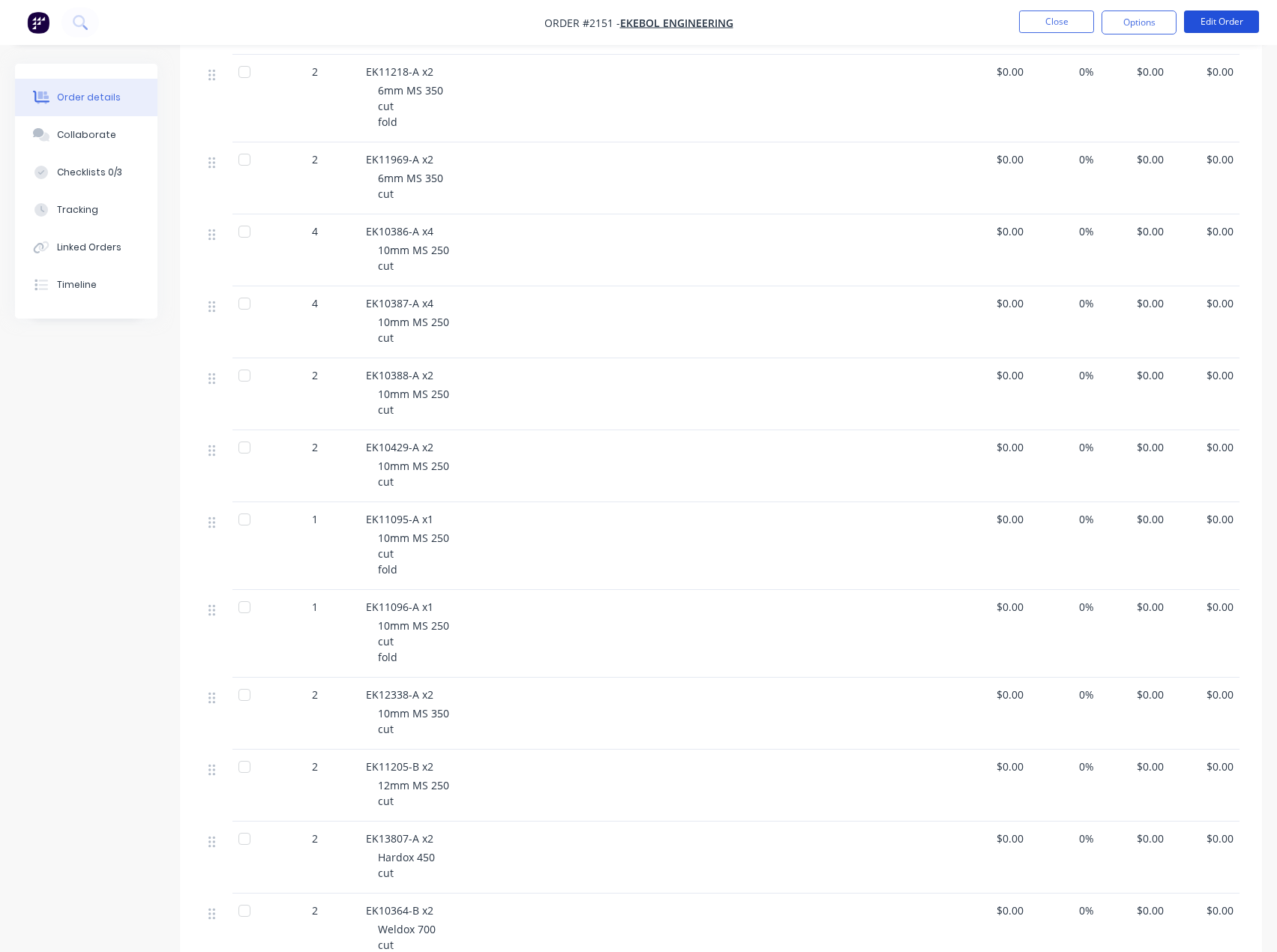
scroll to position [2305, 0]
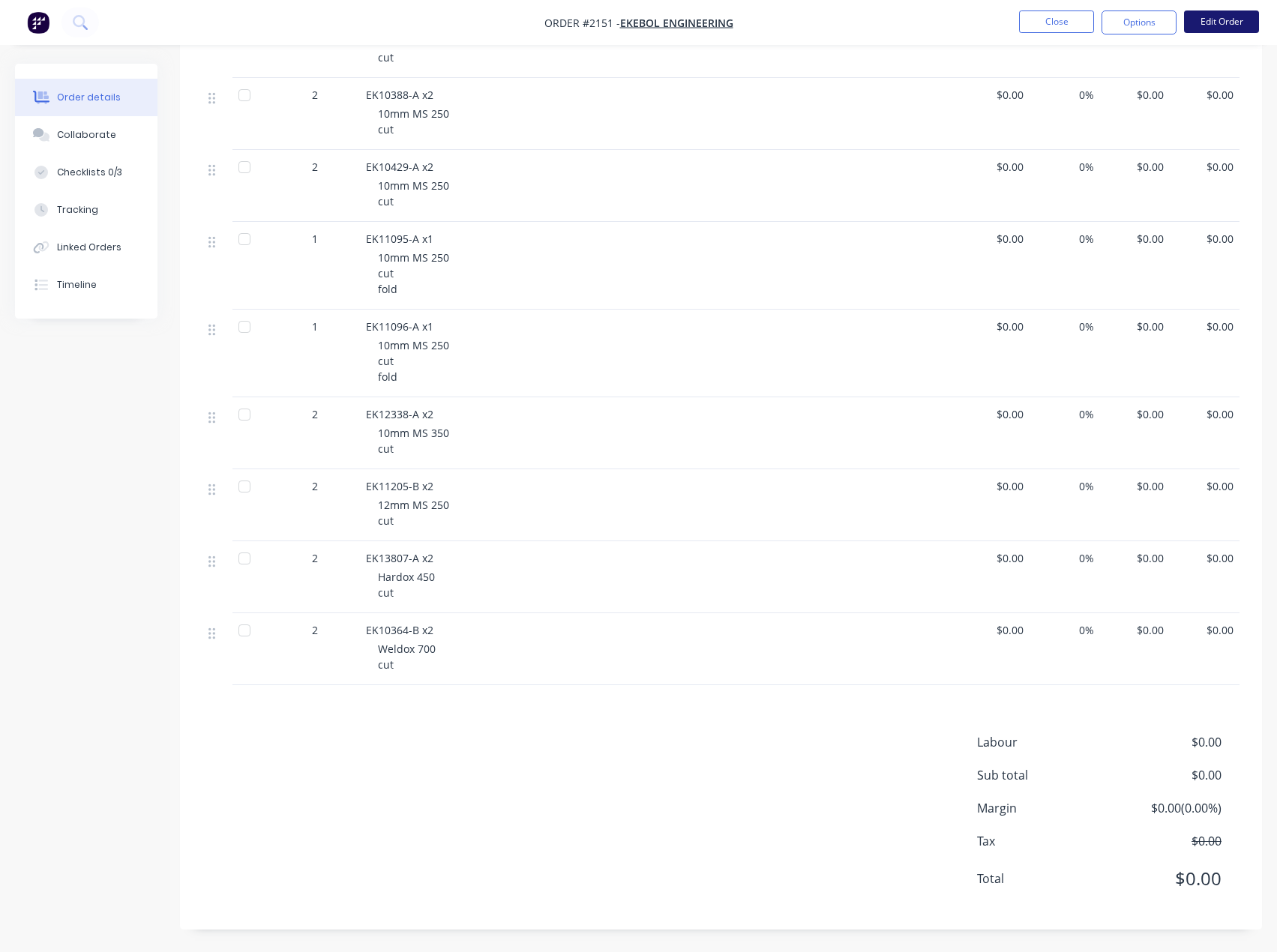
click at [1255, 24] on button "Edit Order" at bounding box center [1222, 22] width 75 height 22
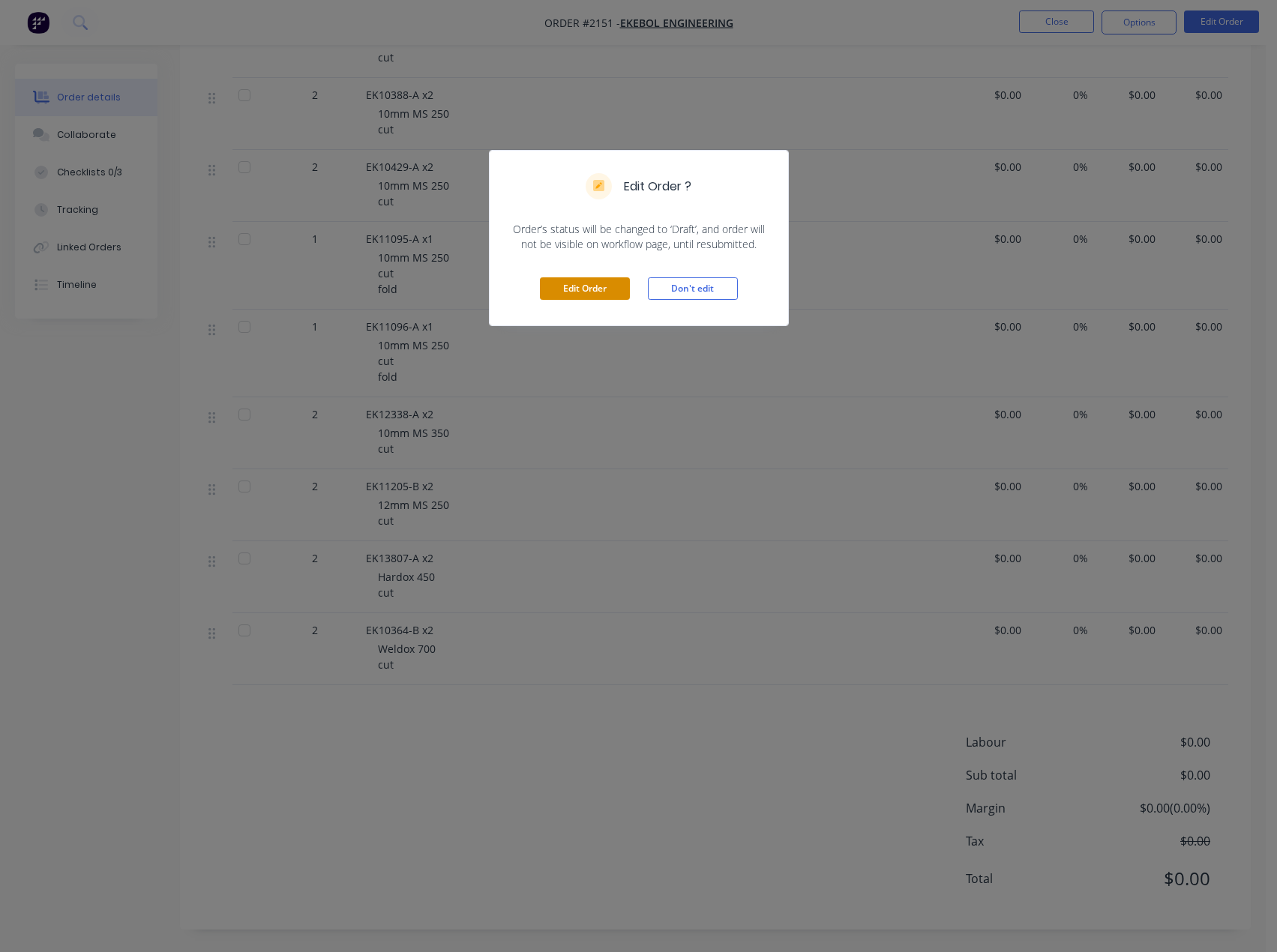
click at [591, 291] on button "Edit Order" at bounding box center [585, 288] width 90 height 22
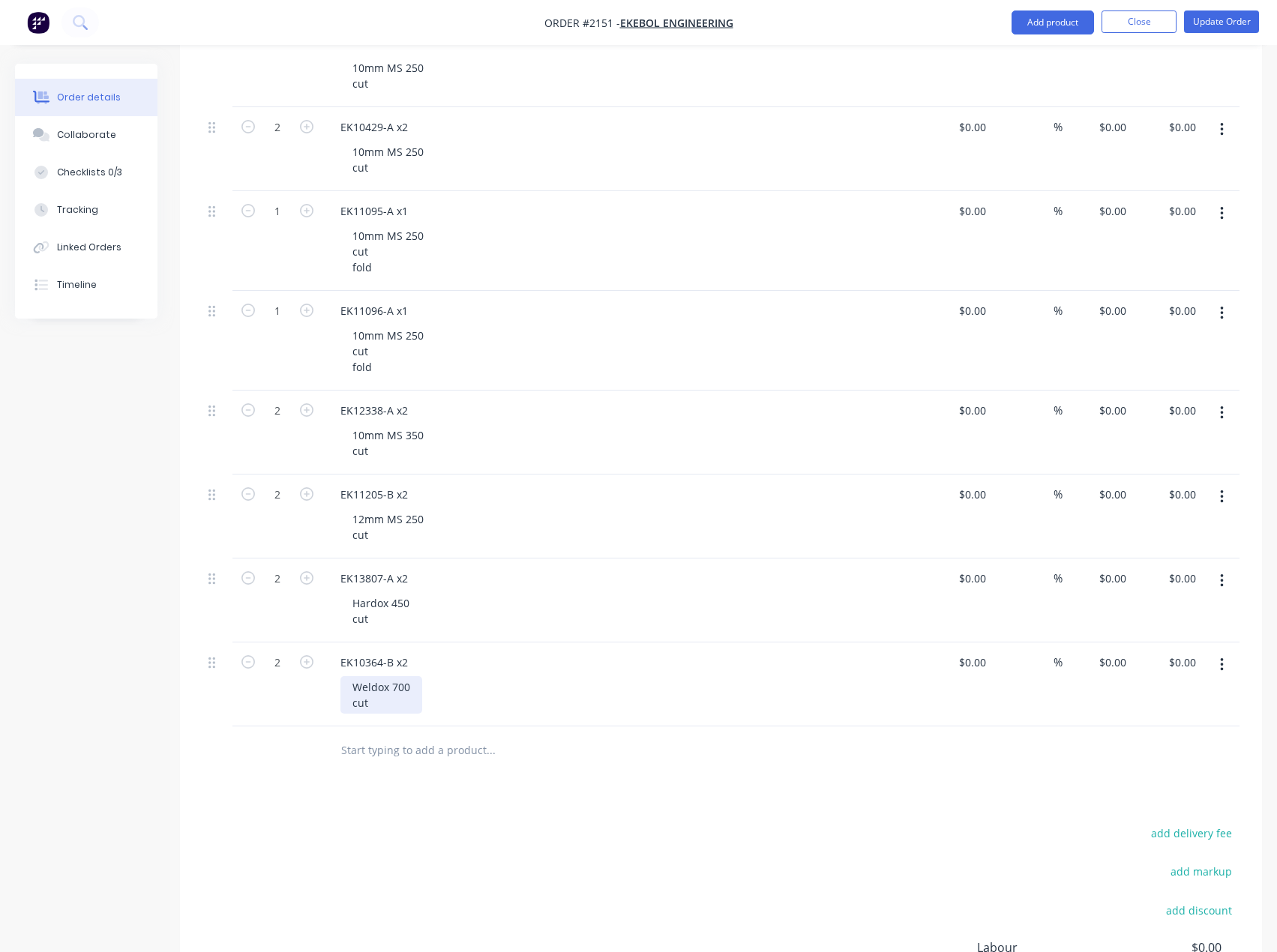
scroll to position [2642, 0]
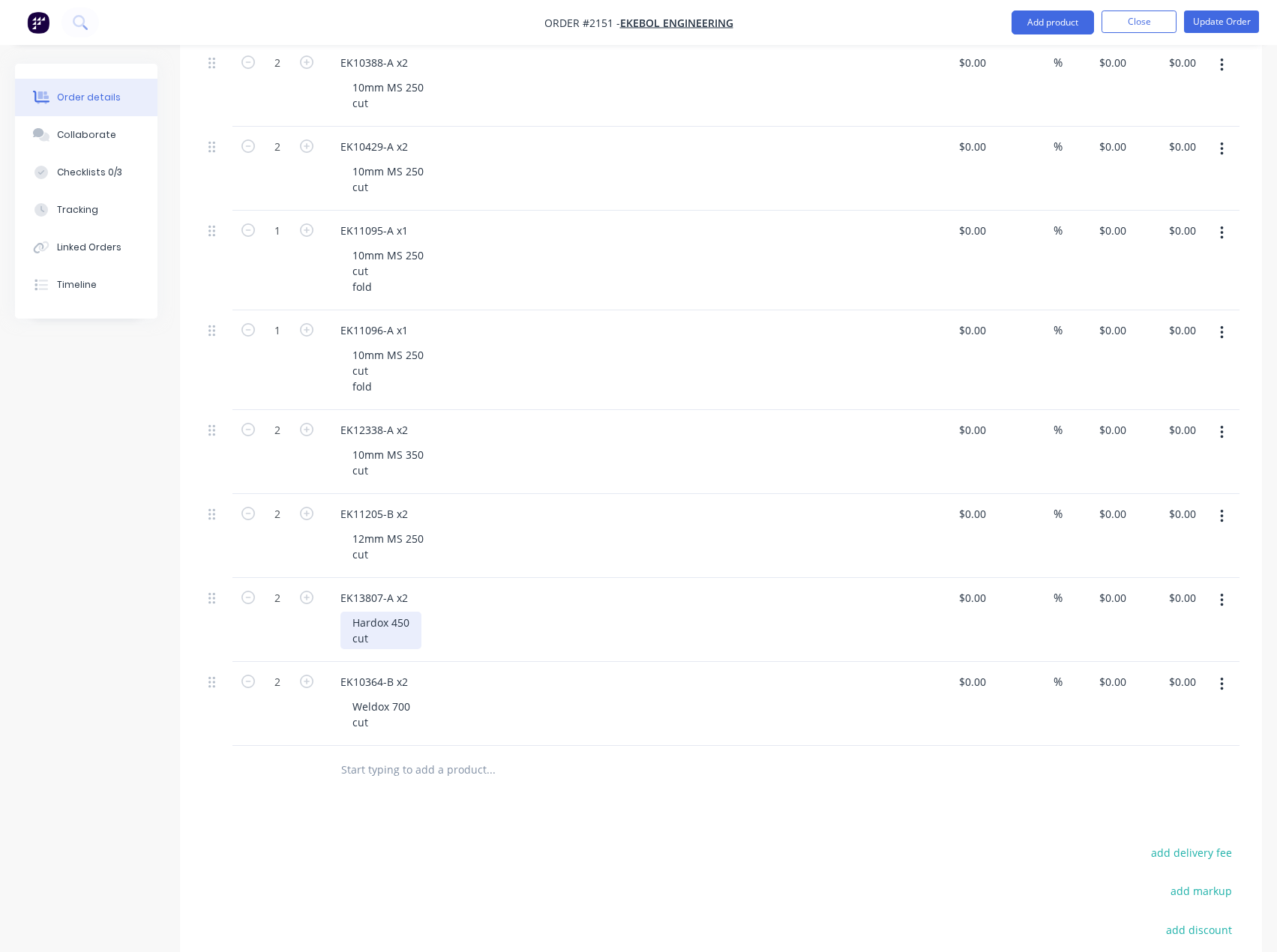
click at [417, 615] on div "Hardox 450 cut" at bounding box center [381, 630] width 81 height 37
drag, startPoint x: 415, startPoint y: 618, endPoint x: 518, endPoint y: 623, distance: 103.1
click at [518, 623] on div "Hardox 450 CUSTOMER SUPPLY cut" at bounding box center [431, 630] width 181 height 37
copy div "CUSTOMER SUPPLY"
click at [414, 708] on div "Weldox 700 cut" at bounding box center [381, 714] width 82 height 37
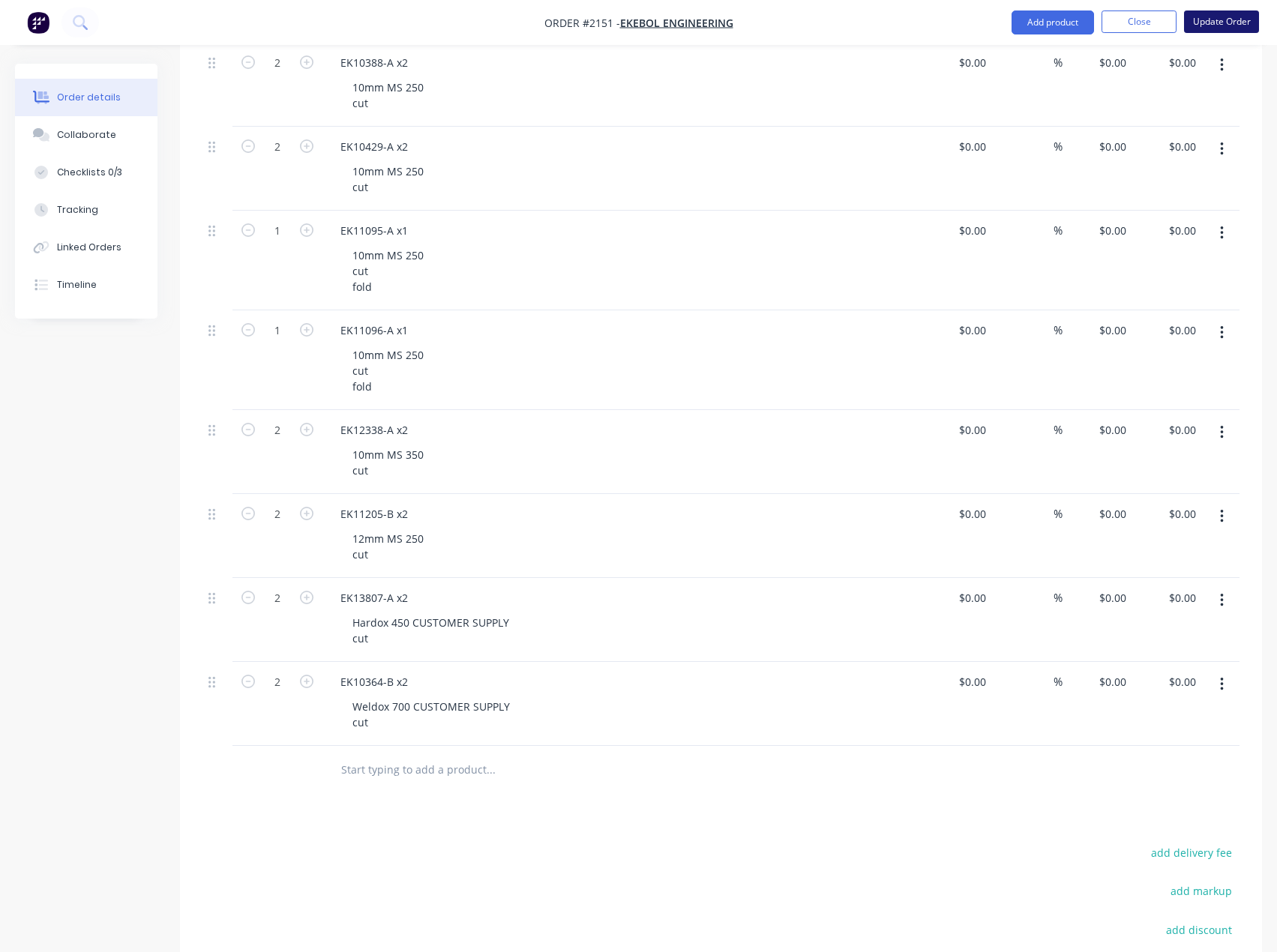
click at [1205, 21] on button "Update Order" at bounding box center [1222, 22] width 75 height 22
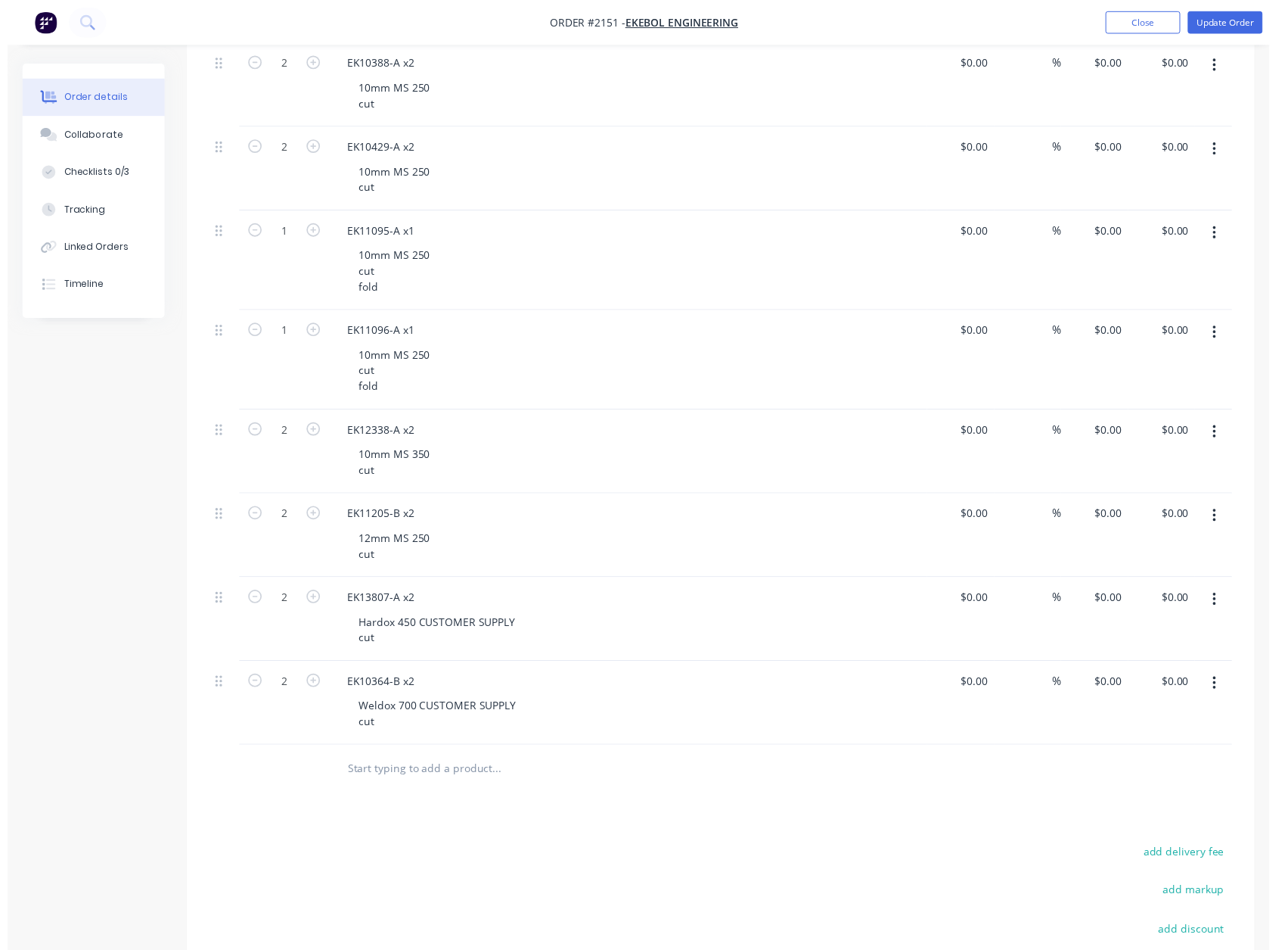
scroll to position [0, 0]
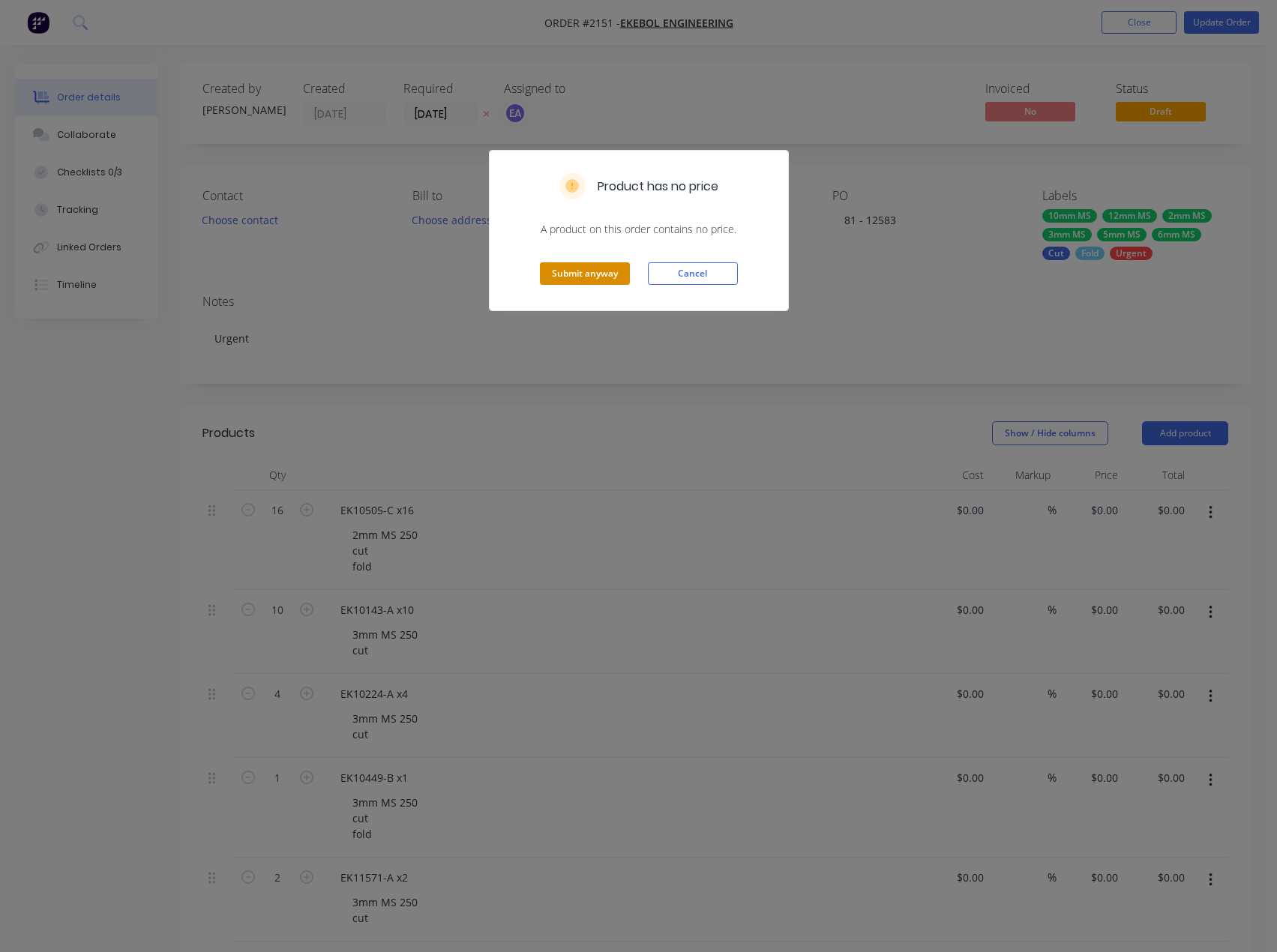
click at [560, 277] on button "Submit anyway" at bounding box center [585, 273] width 90 height 22
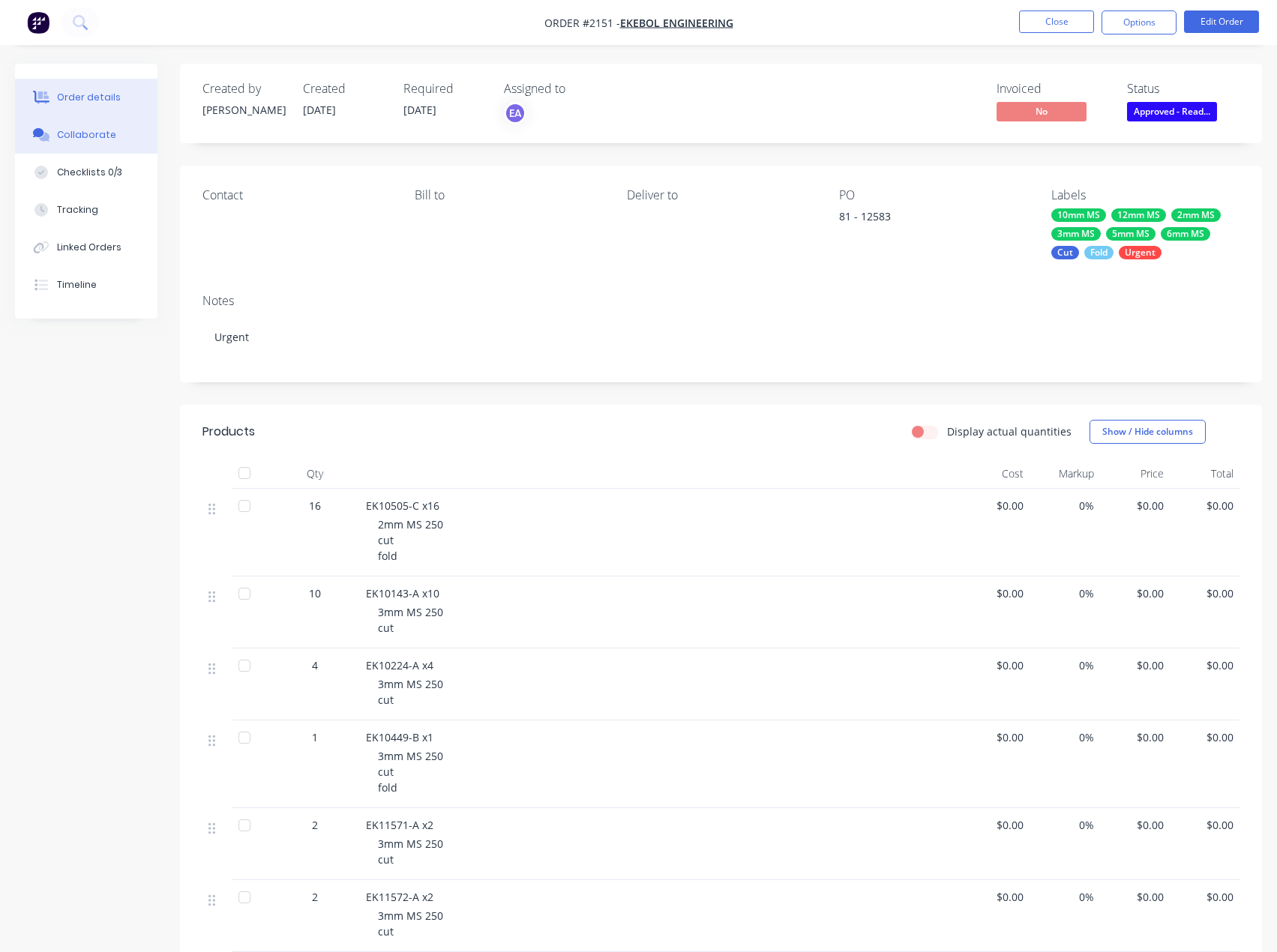
click at [96, 142] on button "Collaborate" at bounding box center [86, 134] width 142 height 37
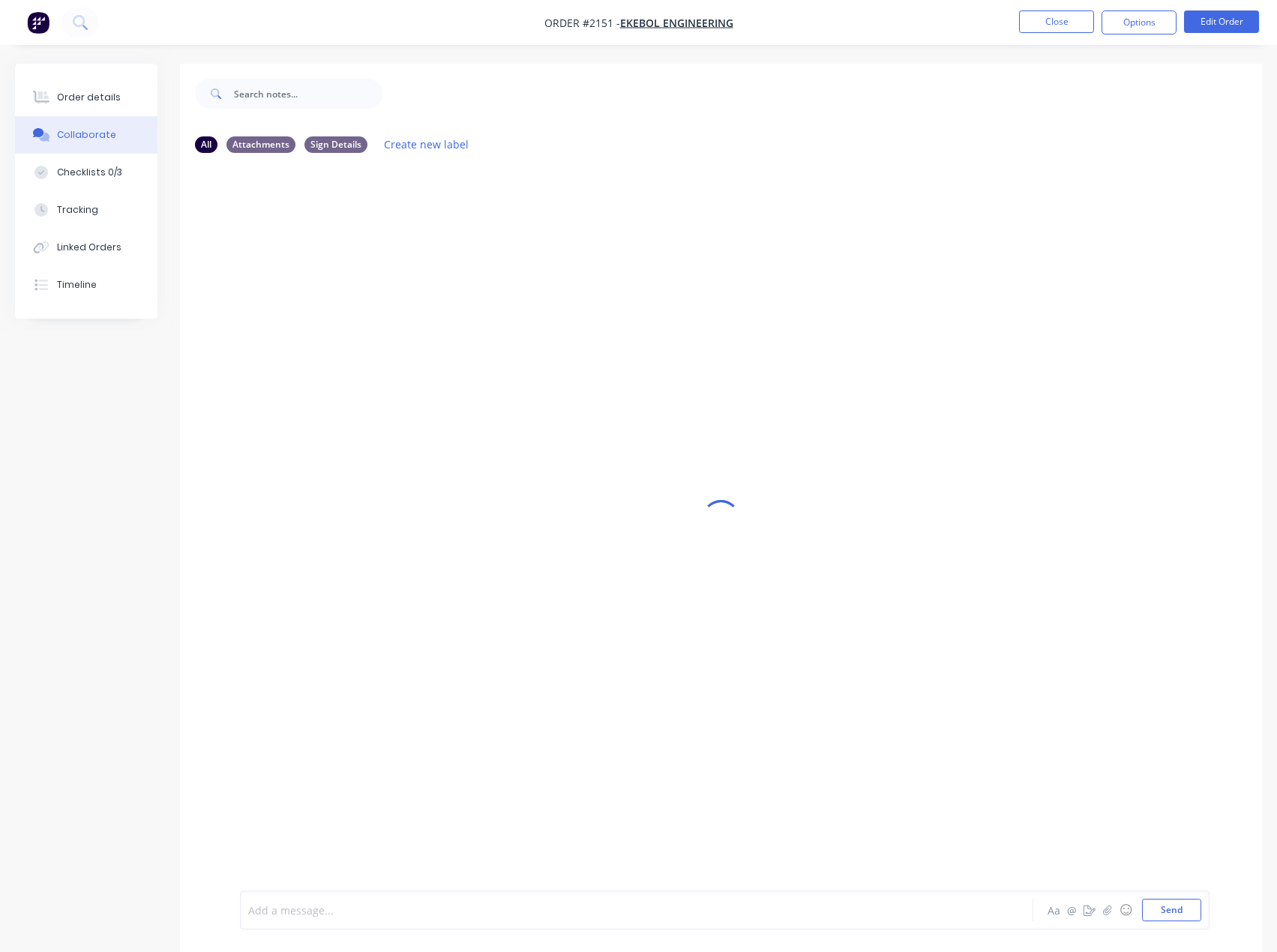
click at [349, 908] on div at bounding box center [606, 910] width 714 height 16
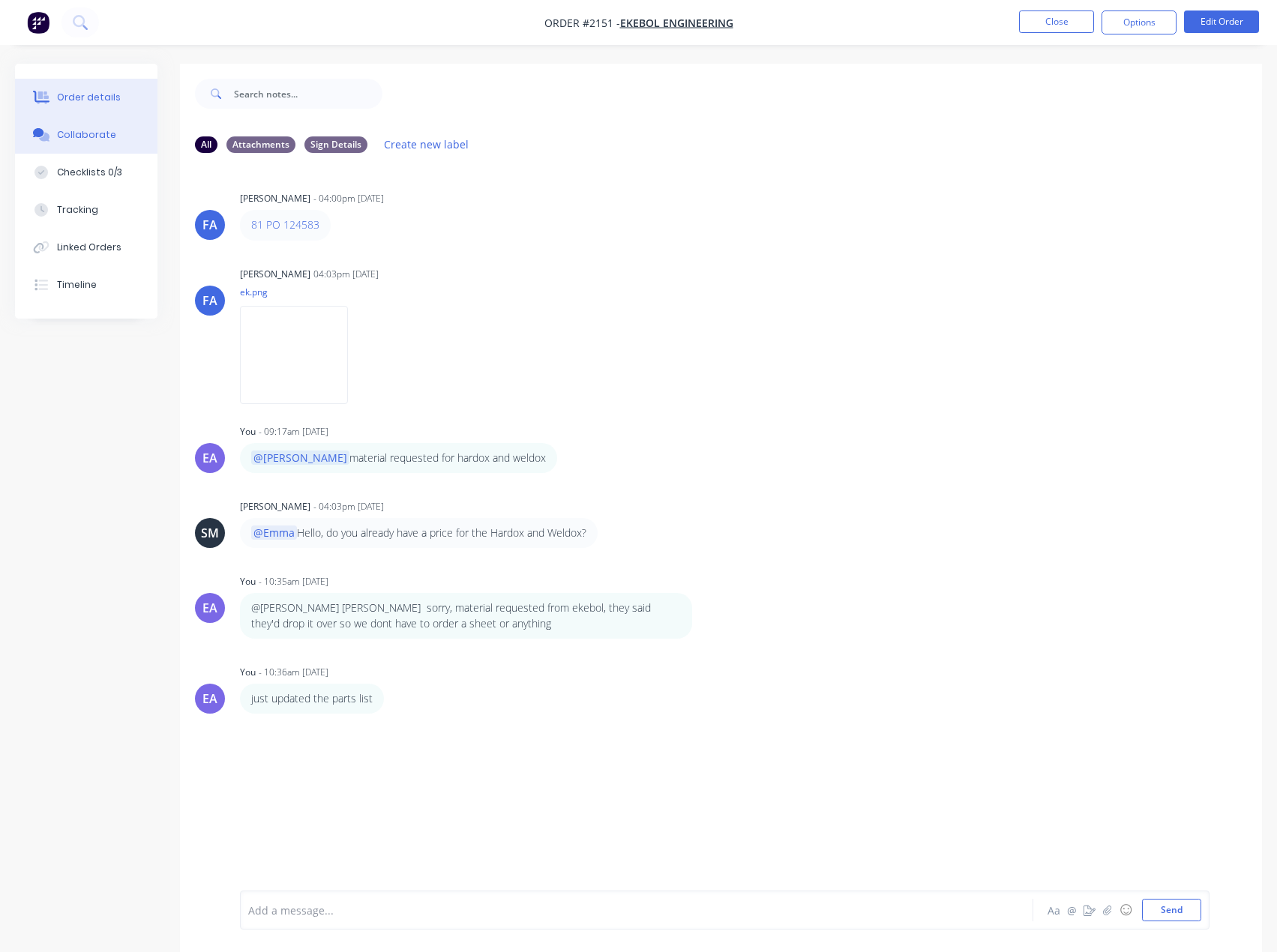
click at [118, 102] on button "Order details" at bounding box center [86, 97] width 142 height 37
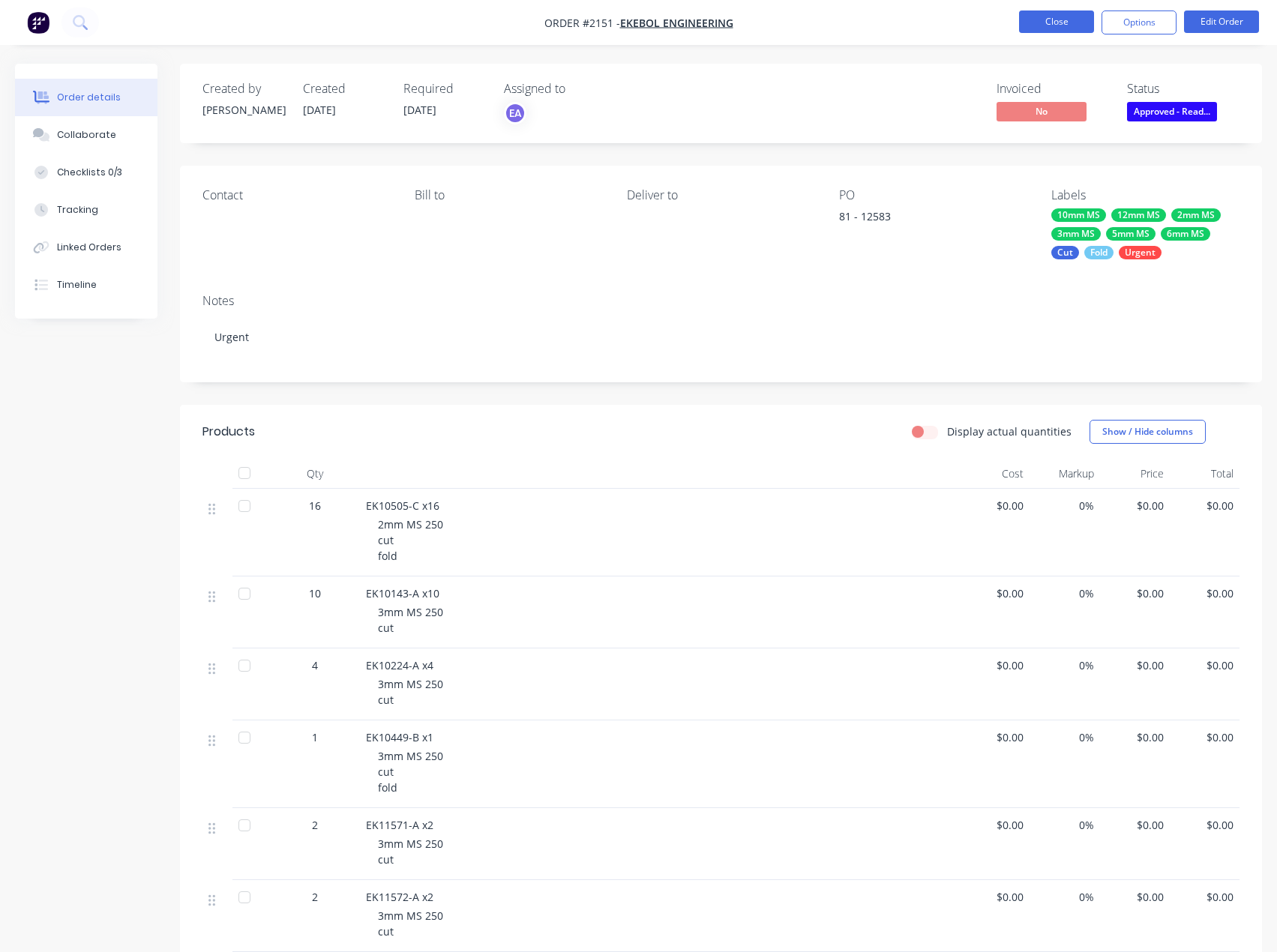
click at [1058, 31] on button "Close" at bounding box center [1057, 22] width 75 height 22
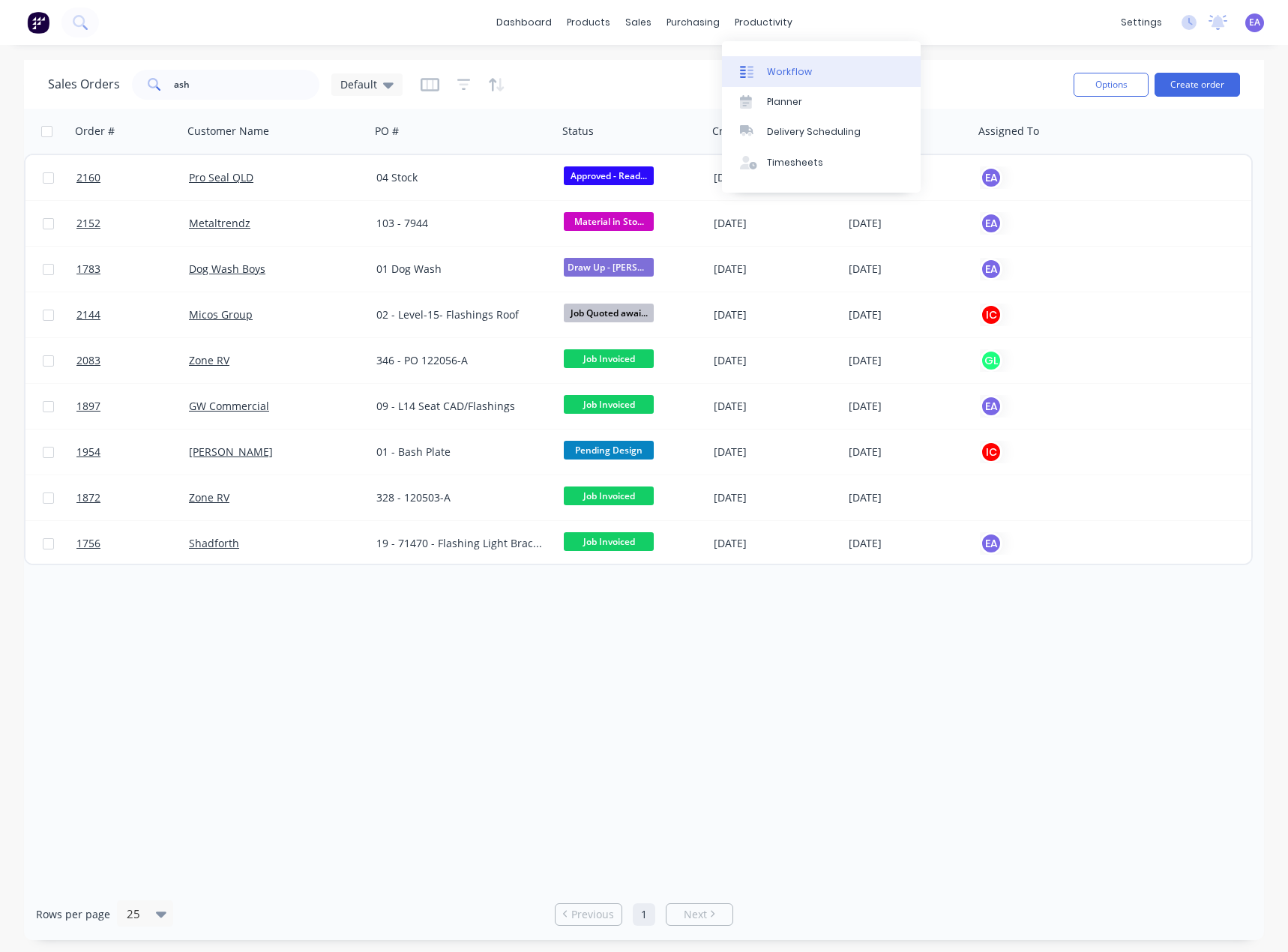
click at [786, 65] on div "Workflow" at bounding box center [790, 72] width 45 height 13
